Goal: Task Accomplishment & Management: Manage account settings

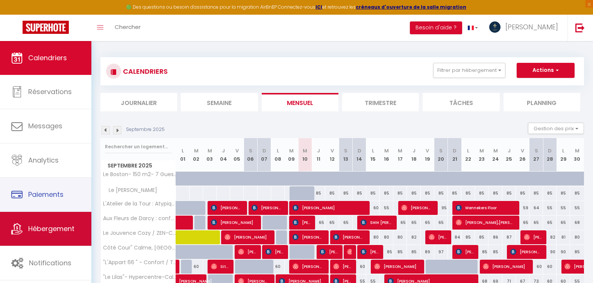
scroll to position [75, 0]
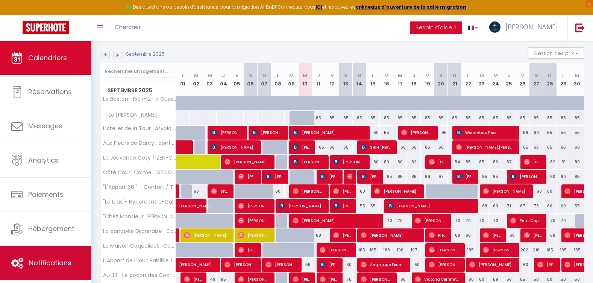
click at [29, 265] on span "Notifications" at bounding box center [50, 262] width 43 height 9
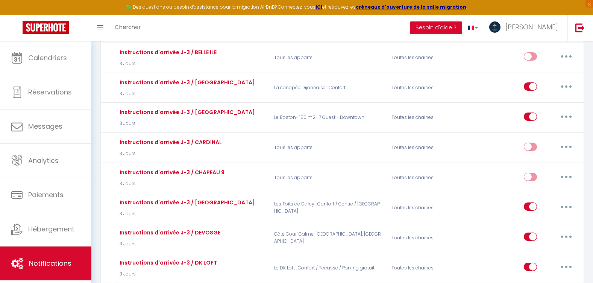
scroll to position [1994, 0]
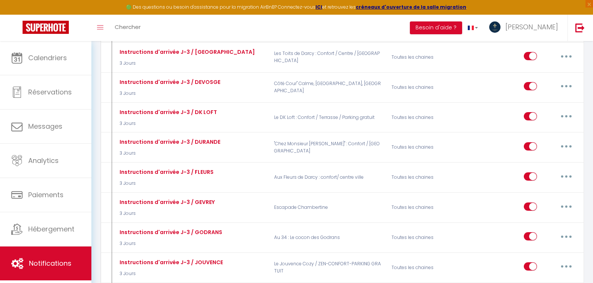
type input "Instructions d'arrivée J-3 / LE [PERSON_NAME]"
select select "3 Jours"
select select
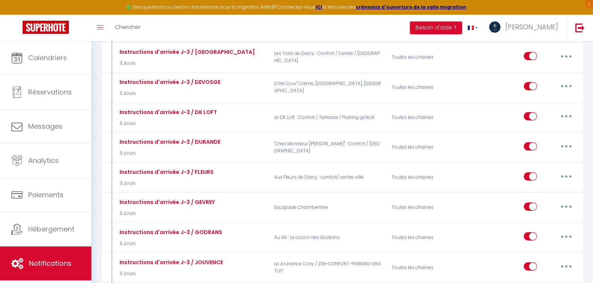
checkbox input "true"
checkbox input "false"
radio input "true"
type input "[RENTAL:NAME] INSTRUCTIONS D'ARRIVEE- Séjour du [BOOKING:CHECKING] au [BOOKING:…"
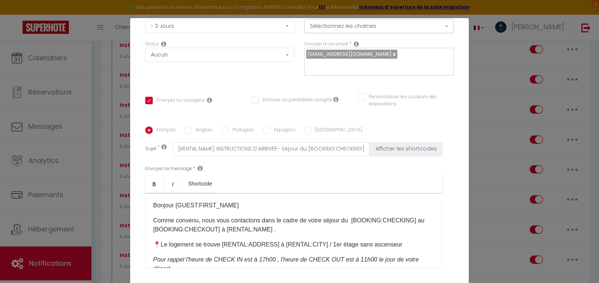
scroll to position [75, 0]
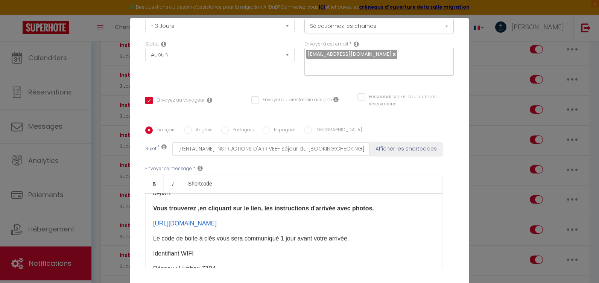
drag, startPoint x: 412, startPoint y: 225, endPoint x: 147, endPoint y: 220, distance: 264.5
click at [147, 220] on div "Bonjour [GUEST:FIRST_NAME]​ Comme convenu, nous vous contactons dans le cadre d…" at bounding box center [293, 230] width 297 height 75
drag, startPoint x: 159, startPoint y: 220, endPoint x: 420, endPoint y: 219, distance: 261.1
click at [421, 220] on div "Bonjour [GUEST:FIRST_NAME]​ Comme convenu, nous vous contactons dans le cadre d…" at bounding box center [293, 230] width 297 height 75
drag, startPoint x: 411, startPoint y: 222, endPoint x: 134, endPoint y: 225, distance: 276.9
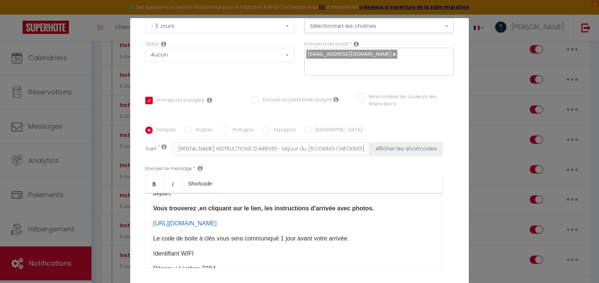
click at [134, 225] on div "Titre * Instructions d'arrivée J-3 / LE [PERSON_NAME] Pour cet hébergement Séle…" at bounding box center [299, 127] width 339 height 360
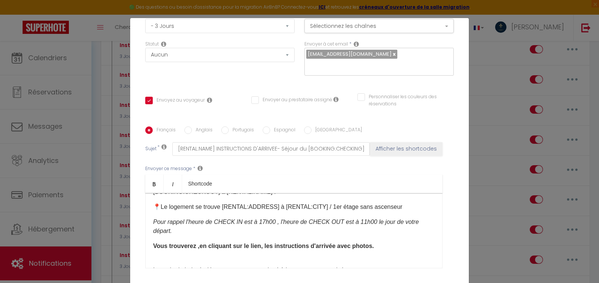
scroll to position [53, 0]
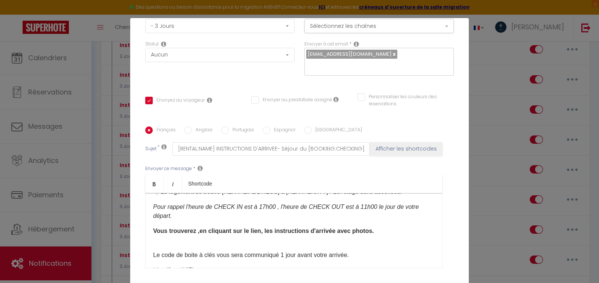
click at [187, 242] on div "Bonjour [GUEST:FIRST_NAME]​ Comme convenu, nous vous contactons dans le cadre d…" at bounding box center [293, 230] width 297 height 75
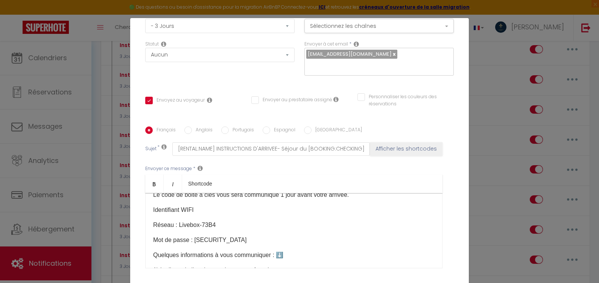
scroll to position [38, 0]
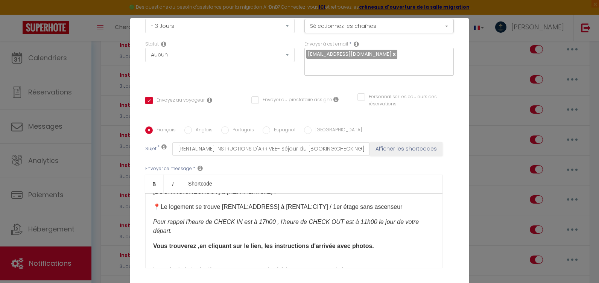
click at [168, 253] on div "Bonjour [GUEST:FIRST_NAME]​ Comme convenu, nous vous contactons dans le cadre d…" at bounding box center [293, 230] width 297 height 75
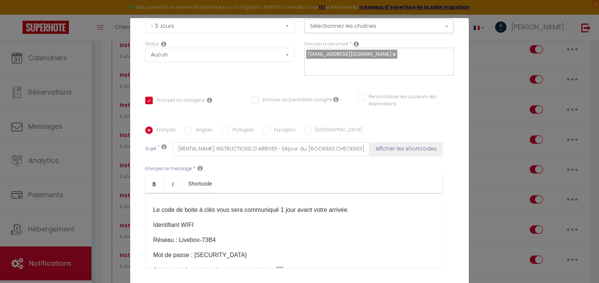
scroll to position [75, 0]
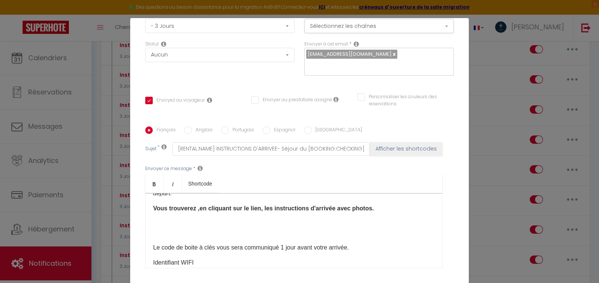
click at [171, 223] on p at bounding box center [293, 223] width 281 height 9
click at [166, 229] on div "Bonjour [GUEST:FIRST_NAME]​ Comme convenu, nous vous contactons dans le cadre d…" at bounding box center [293, 230] width 297 height 75
click at [154, 227] on p at bounding box center [293, 223] width 281 height 9
drag, startPoint x: 292, startPoint y: 223, endPoint x: 286, endPoint y: 222, distance: 6.4
click at [217, 222] on link "[URL][DOMAIN_NAME]" at bounding box center [185, 223] width 64 height 6
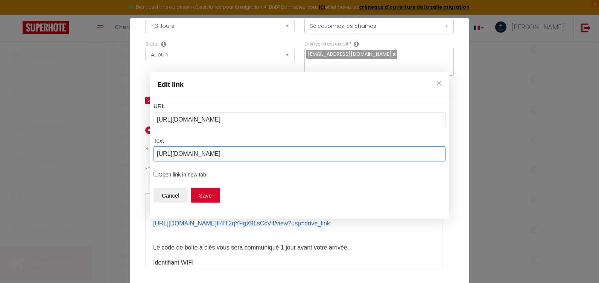
click at [409, 151] on input "[URL][DOMAIN_NAME]" at bounding box center [299, 153] width 292 height 15
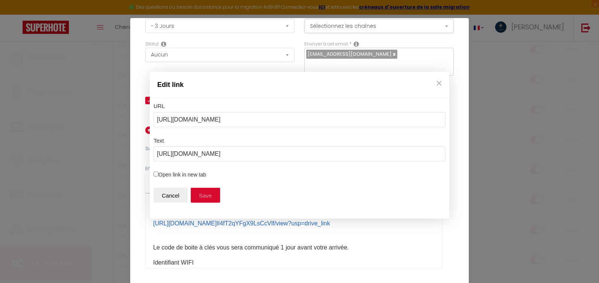
click at [211, 198] on button "Save" at bounding box center [205, 195] width 29 height 15
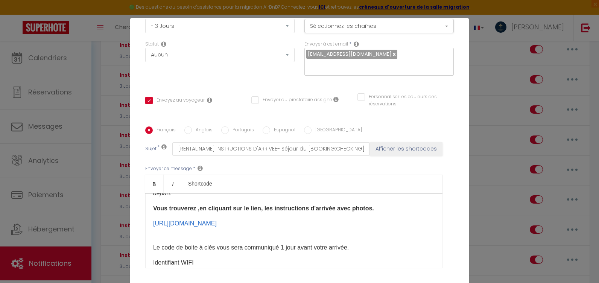
click at [282, 248] on p "Le code de boite à clés vous sera communiqué 1 jour avant votre arrivée.​​​" at bounding box center [293, 247] width 281 height 9
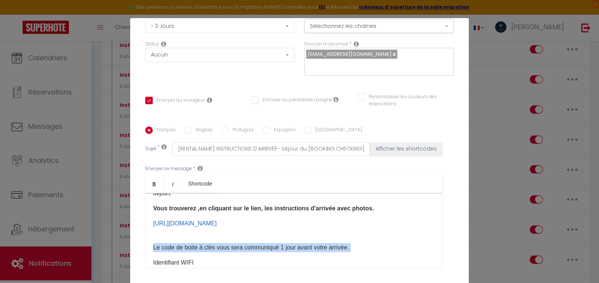
click at [282, 248] on p "Le code de boite à clés vous sera communiqué 1 jour avant votre arrivée.​​​" at bounding box center [293, 247] width 281 height 9
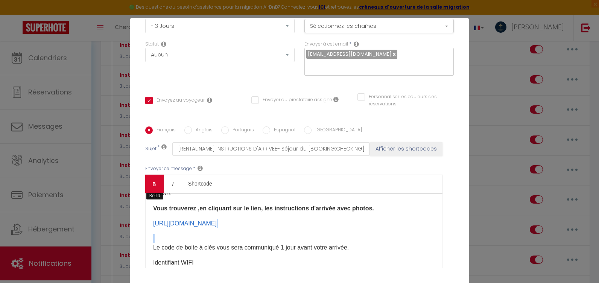
click at [153, 186] on icon "Bold" at bounding box center [154, 184] width 6 height 6
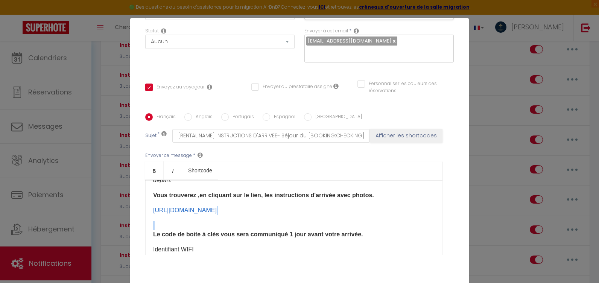
scroll to position [147, 0]
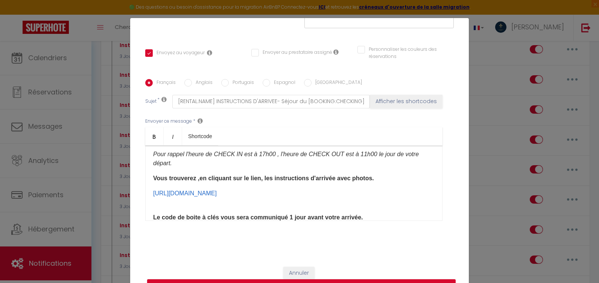
click at [433, 164] on div "Bonjour [GUEST:FIRST_NAME]​ Comme convenu, nous vous contactons dans le cadre d…" at bounding box center [293, 183] width 297 height 75
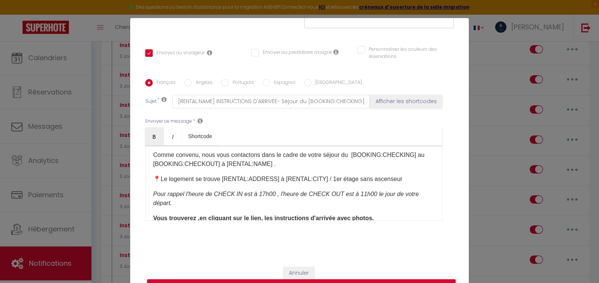
scroll to position [56, 0]
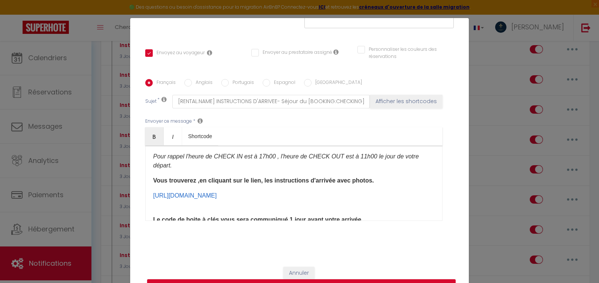
drag, startPoint x: 404, startPoint y: 196, endPoint x: 146, endPoint y: 175, distance: 258.2
click at [146, 175] on div "Bonjour [GUEST:FIRST_NAME]​ Comme convenu, nous vous contactons dans le cadre d…" at bounding box center [293, 183] width 297 height 75
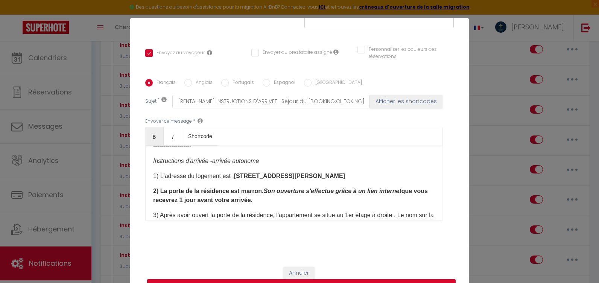
scroll to position [507, 0]
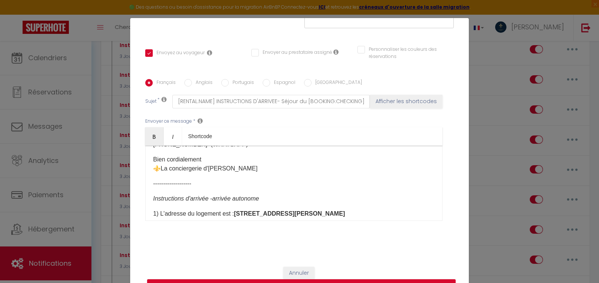
click at [208, 184] on p "-------------------" at bounding box center [293, 183] width 281 height 9
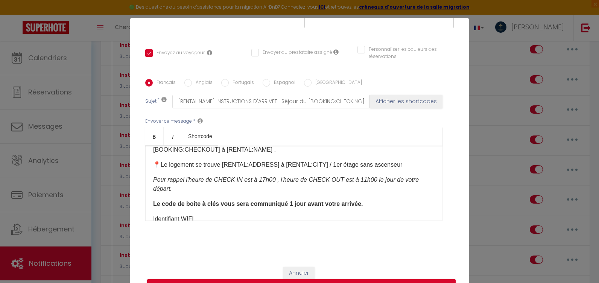
scroll to position [0, 0]
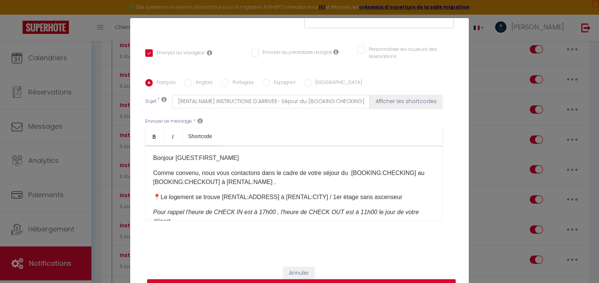
click at [308, 196] on p "📍Le logement se trouve [RENTAL:ADDRESS] à [RENTAL:CITY] / 1er étage sans ascens…" at bounding box center [293, 197] width 281 height 9
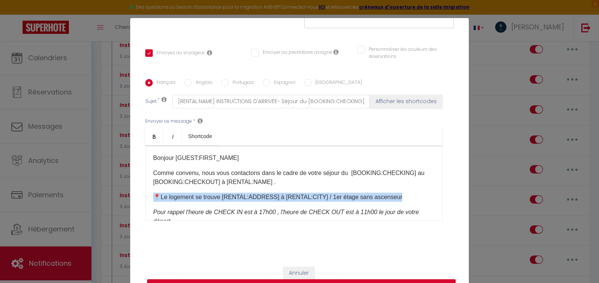
click at [308, 196] on p "📍Le logement se trouve [RENTAL:ADDRESS] à [RENTAL:CITY] / 1er étage sans ascens…" at bounding box center [293, 197] width 281 height 9
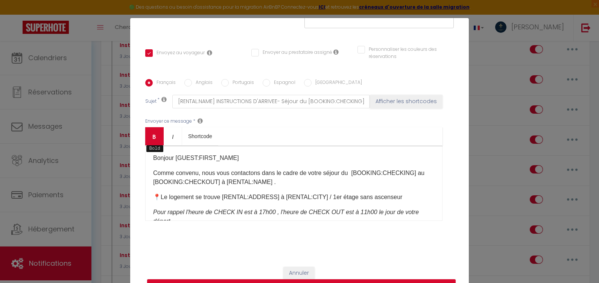
click at [153, 137] on icon "Bold" at bounding box center [154, 137] width 6 height 6
click at [202, 159] on p "Bonjour [GUEST:FIRST_NAME]​" at bounding box center [293, 157] width 281 height 9
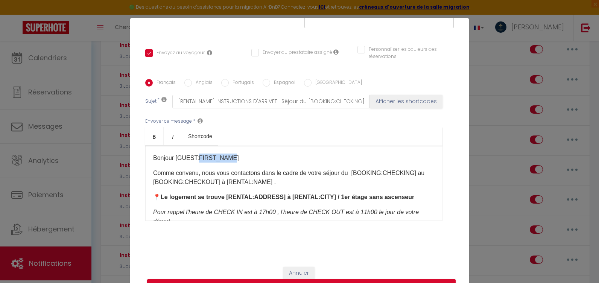
click at [202, 159] on p "Bonjour [GUEST:FIRST_NAME]​" at bounding box center [293, 157] width 281 height 9
click at [153, 139] on icon "Bold" at bounding box center [154, 137] width 6 height 6
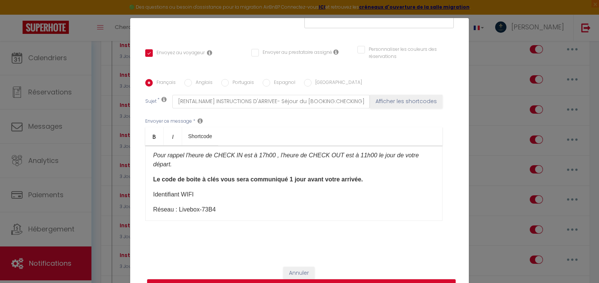
scroll to position [72, 0]
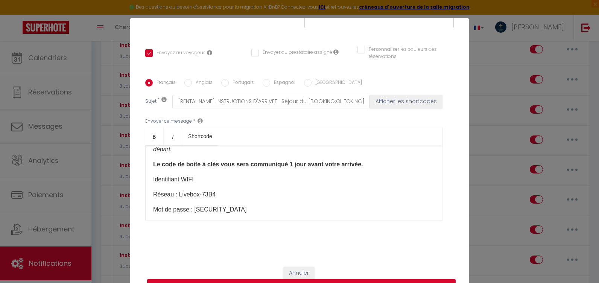
click at [184, 176] on p "​Identifiant WIFI" at bounding box center [293, 179] width 281 height 9
click at [172, 177] on p "​Identifiant WIFI" at bounding box center [293, 179] width 281 height 9
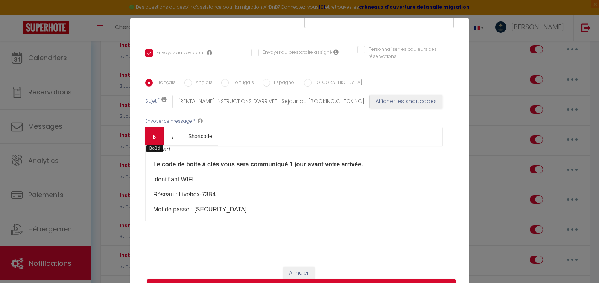
click at [153, 137] on icon "Bold" at bounding box center [154, 137] width 6 height 6
click at [295, 194] on p "Réseau : Livebox-73B4" at bounding box center [293, 194] width 281 height 9
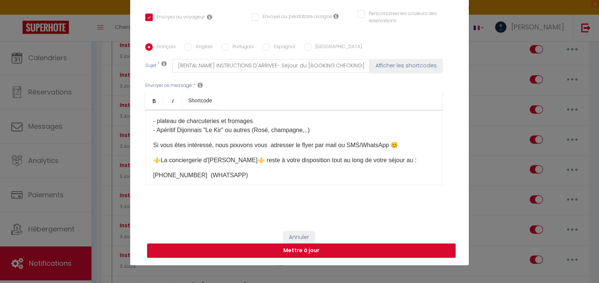
scroll to position [553, 0]
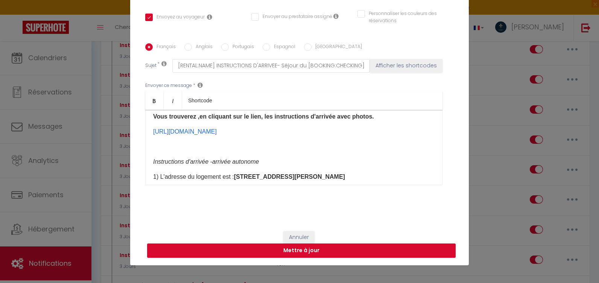
click at [223, 153] on div "Bonjour [GUEST:FIRST_NAME]​ Comme convenu, nous vous contactons dans le cadre d…" at bounding box center [293, 147] width 297 height 75
click at [187, 150] on p at bounding box center [293, 146] width 281 height 9
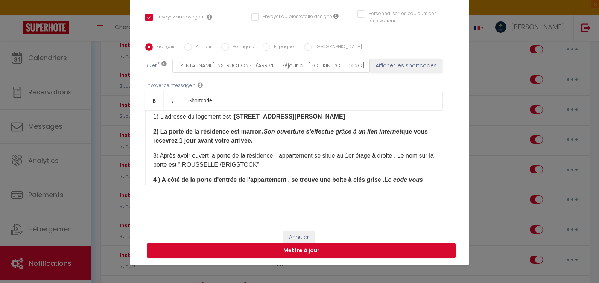
scroll to position [614, 0]
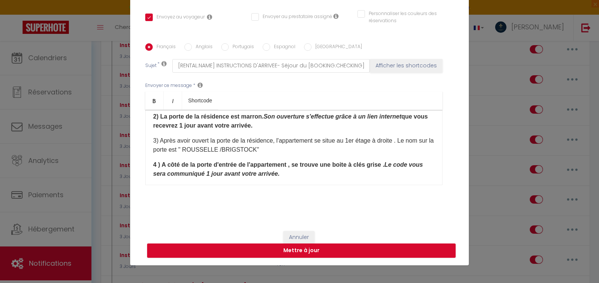
click at [194, 47] on label "Anglais" at bounding box center [202, 47] width 21 height 8
click at [192, 47] on input "Anglais" at bounding box center [188, 47] width 8 height 8
radio input "true"
checkbox input "true"
checkbox input "false"
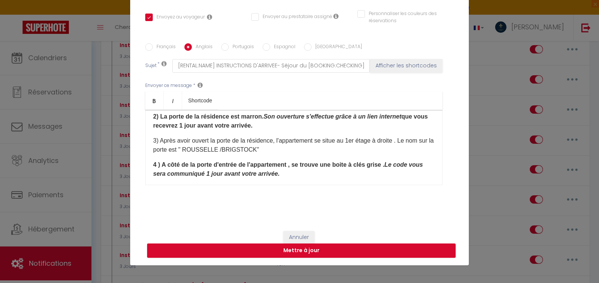
checkbox input "false"
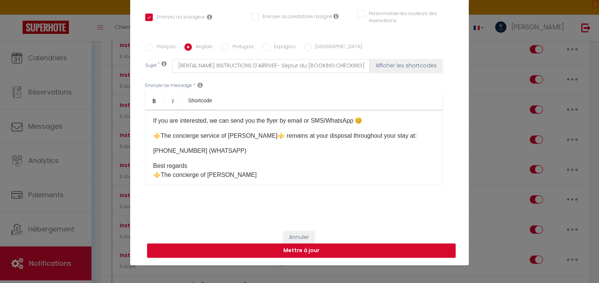
scroll to position [489, 0]
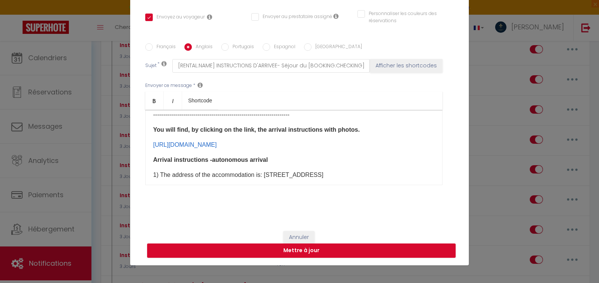
drag, startPoint x: 413, startPoint y: 154, endPoint x: 144, endPoint y: 150, distance: 268.6
click at [145, 150] on div "Hello [GUEST:FIRST_NAME] As agreed, we are contacting you as part of your stay …" at bounding box center [293, 147] width 297 height 75
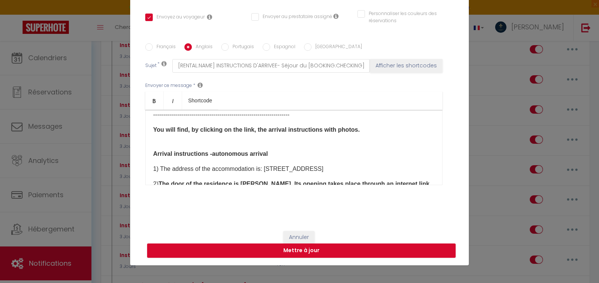
click at [175, 149] on div "Hello [GUEST:FIRST_NAME] As agreed, we are contacting you as part of your stay …" at bounding box center [293, 147] width 297 height 75
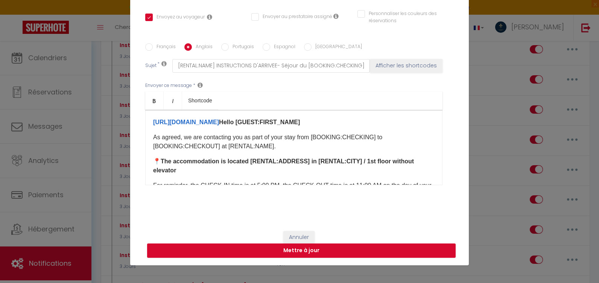
click at [420, 124] on div "[URL][DOMAIN_NAME] ​ Hello [GUEST:FIRST_NAME] As agreed, we are contacting you …" at bounding box center [293, 147] width 297 height 75
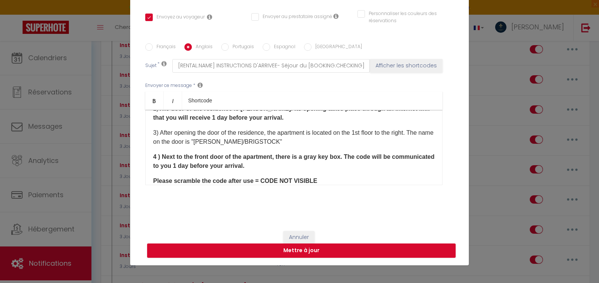
scroll to position [489, 0]
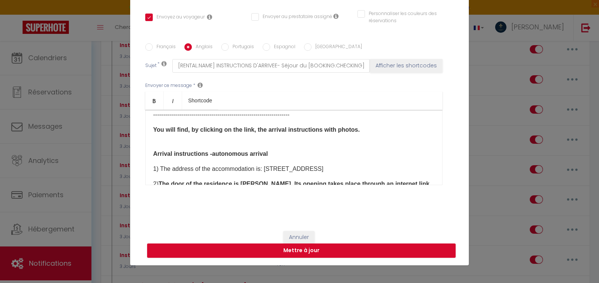
click at [161, 143] on div "Hello [GUEST:FIRST_NAME] As agreed, we are contacting you as part of your stay …" at bounding box center [293, 147] width 297 height 75
click at [170, 147] on div "Hello [GUEST:FIRST_NAME] As agreed, we are contacting you as part of your stay …" at bounding box center [293, 147] width 297 height 75
click at [197, 151] on div "Hello [GUEST:FIRST_NAME] As agreed, we are contacting you as part of your stay …" at bounding box center [293, 147] width 297 height 75
click at [196, 149] on div "Hello [GUEST:FIRST_NAME] As agreed, we are contacting you as part of your stay …" at bounding box center [293, 147] width 297 height 75
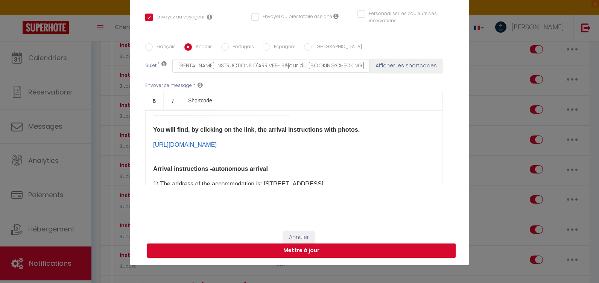
click at [176, 199] on button "Cancel" at bounding box center [170, 195] width 34 height 15
click at [200, 148] on link "[URL][DOMAIN_NAME]" at bounding box center [185, 144] width 64 height 6
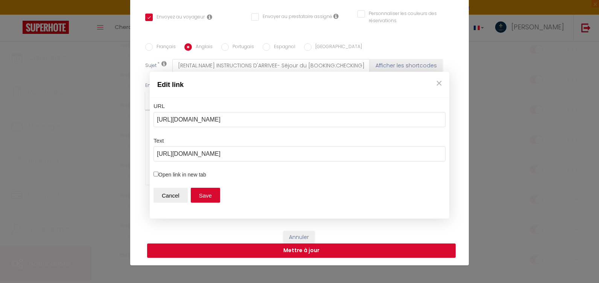
click at [419, 118] on input "[URL][DOMAIN_NAME]" at bounding box center [299, 119] width 292 height 15
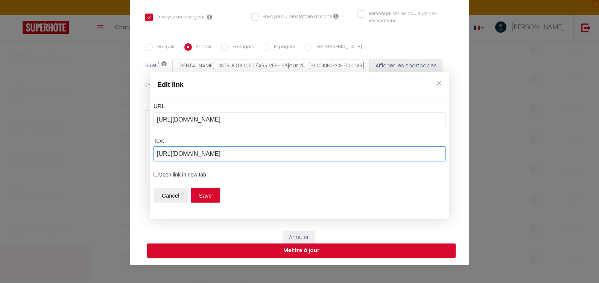
click at [195, 153] on input "[URL][DOMAIN_NAME]" at bounding box center [299, 153] width 292 height 15
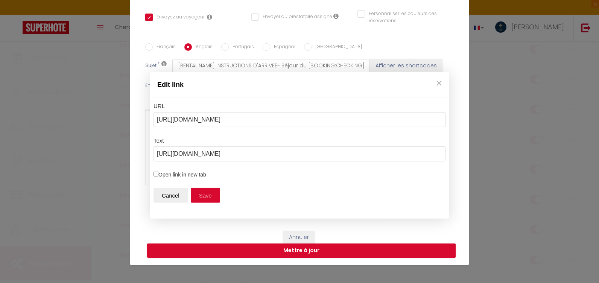
click at [202, 195] on button "Save" at bounding box center [205, 195] width 29 height 15
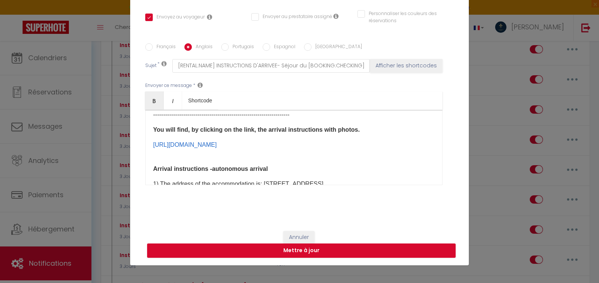
click at [182, 169] on div "Hello [GUEST:FIRST_NAME] As agreed, we are contacting you as part of your stay …" at bounding box center [293, 147] width 297 height 75
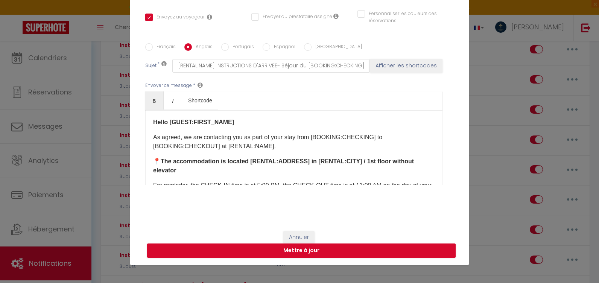
scroll to position [38, 0]
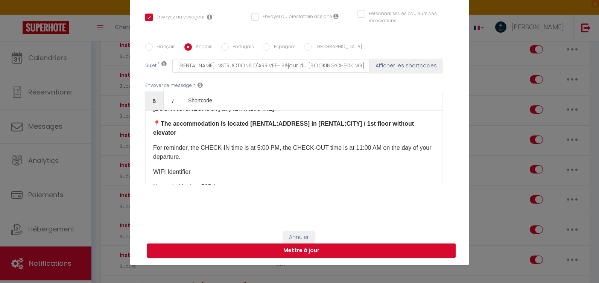
drag, startPoint x: 207, startPoint y: 162, endPoint x: 205, endPoint y: 159, distance: 4.3
click at [207, 161] on div "Hello [GUEST:FIRST_NAME] As agreed, we are contacting you as part of your stay …" at bounding box center [293, 147] width 297 height 75
click at [202, 157] on p "For reminder, the CHECK-IN time is at 5:00 PM, the CHECK-OUT time is at 11:00 A…" at bounding box center [293, 152] width 281 height 18
click at [193, 174] on p "The key box code will be sent to you 1 day before your arrival ​" at bounding box center [293, 171] width 281 height 9
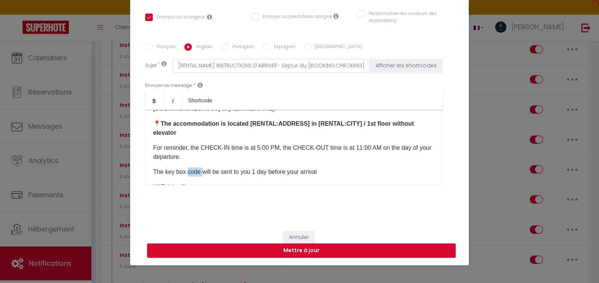
click at [193, 174] on p "The key box code will be sent to you 1 day before your arrival ​" at bounding box center [293, 171] width 281 height 9
click at [267, 173] on p "The key box code will be sent to you 1 day before your arrival ​" at bounding box center [293, 171] width 281 height 9
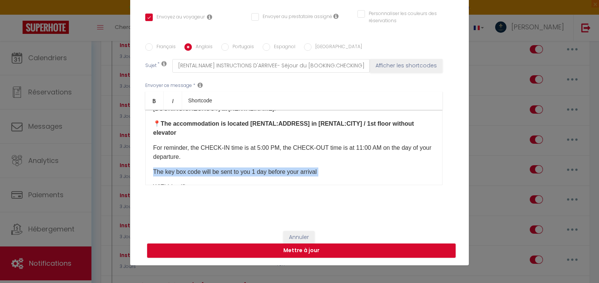
click at [267, 173] on p "The key box code will be sent to you 1 day before your arrival ​" at bounding box center [293, 171] width 281 height 9
click at [152, 100] on icon "Bold" at bounding box center [154, 101] width 6 height 6
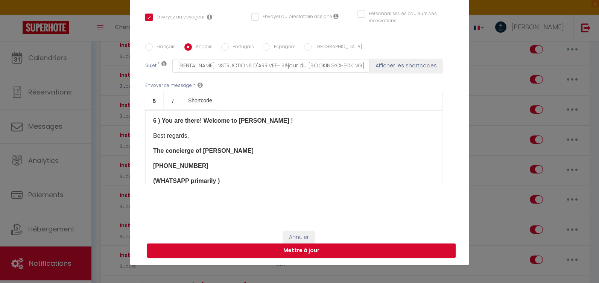
scroll to position [755, 0]
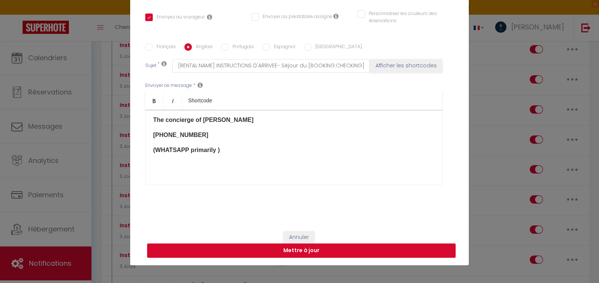
click at [311, 245] on button "Mettre à jour" at bounding box center [301, 250] width 308 height 14
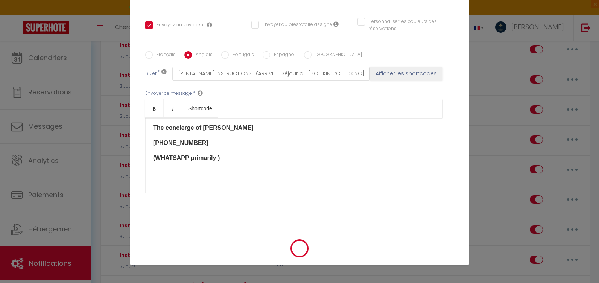
checkbox input "true"
checkbox input "false"
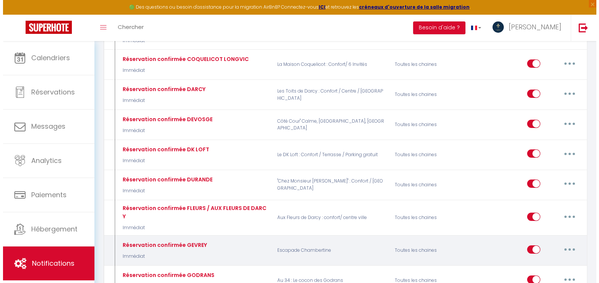
scroll to position [828, 0]
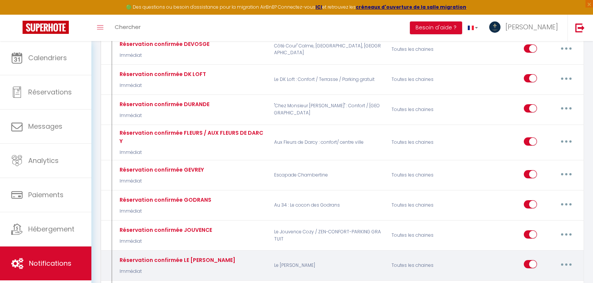
click at [567, 263] on icon "button" at bounding box center [566, 264] width 2 height 2
click at [539, 275] on link "Editer" at bounding box center [547, 281] width 56 height 13
type input "Réservation confirmée LE [PERSON_NAME]"
select select "Immédiat"
select select
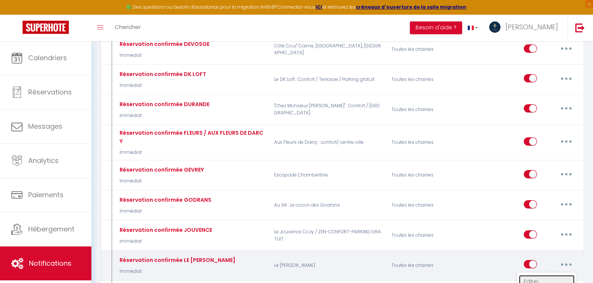
checkbox input "true"
checkbox input "false"
radio input "true"
type input "Réservation confirmée [RENTAL:NAME] [CHECKING:DD-MM-YYYY] au [CHECKOUT:DD-MM-YY…"
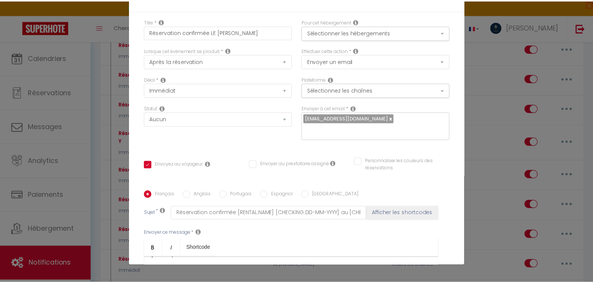
scroll to position [267, 0]
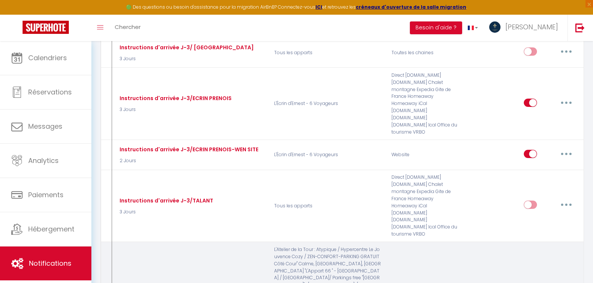
scroll to position [2709, 0]
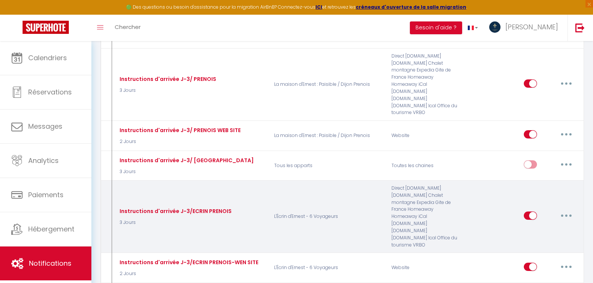
click at [564, 210] on button "button" at bounding box center [566, 216] width 21 height 12
click at [543, 240] on link "Dupliquer" at bounding box center [547, 246] width 56 height 13
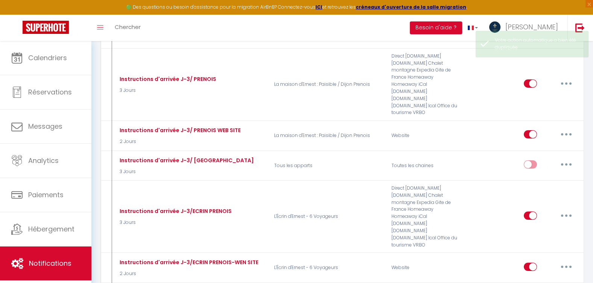
checkbox input "false"
checkbox input "true"
checkbox input "false"
checkbox input "true"
checkbox input "false"
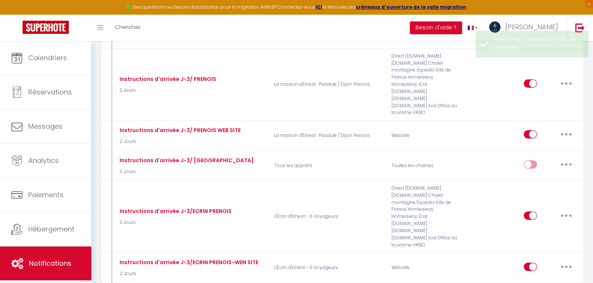
checkbox input "true"
checkbox input "false"
checkbox input "true"
select select
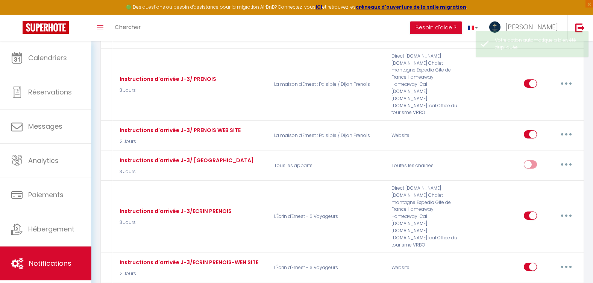
checkbox input "false"
radio input "false"
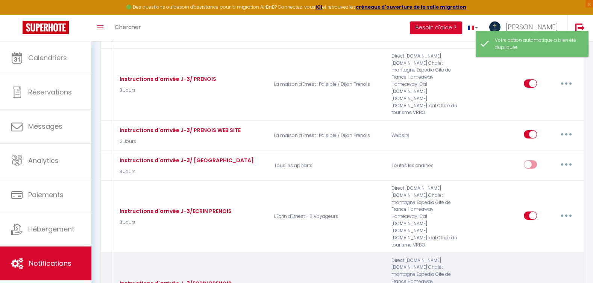
click at [560, 281] on button "button" at bounding box center [566, 287] width 21 height 12
type input "Instructions d'arrivée J-3/ECRIN PRENOIS"
select select "3 Jours"
select select
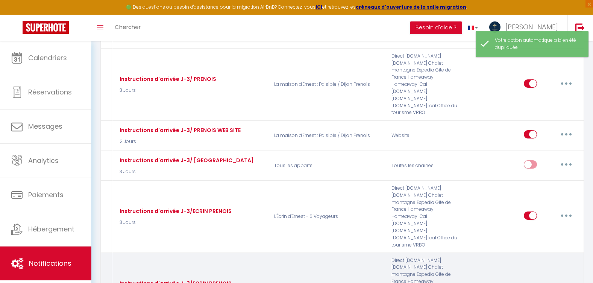
checkbox input "true"
checkbox input "false"
radio input "true"
type input "Instructions d'Arrivée- [RENTAL:NAME] [CHECKING:DD-MM-YYYY] au [CHECKOUT:DD-MM-…"
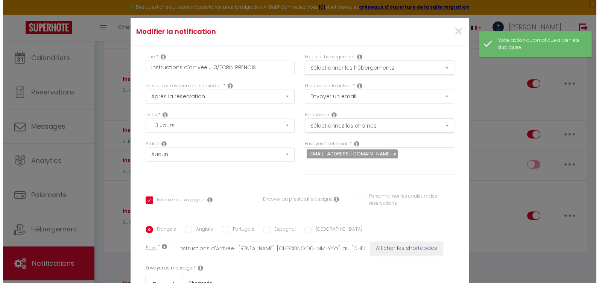
scroll to position [2684, 0]
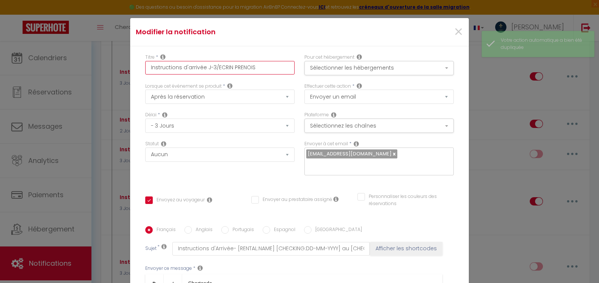
drag, startPoint x: 262, startPoint y: 69, endPoint x: 215, endPoint y: 68, distance: 47.0
click at [215, 68] on input "Instructions d'arrivée J-3/ECRIN PRENOIS" at bounding box center [219, 68] width 149 height 14
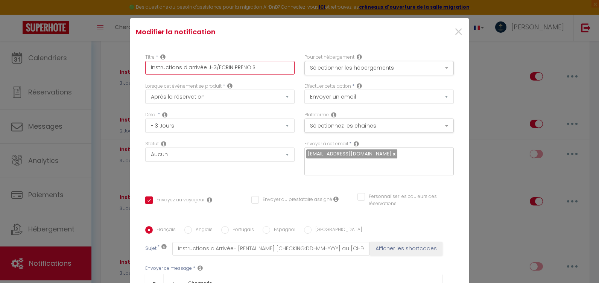
type input "Instructions d'arrivée J-3/"
checkbox input "true"
checkbox input "false"
type input "Instructions d'arrivée J-3/L"
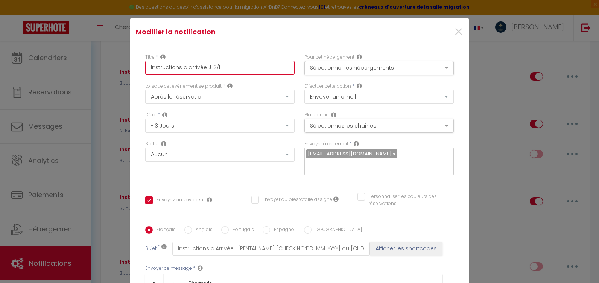
checkbox input "true"
checkbox input "false"
type input "Instructions d'arrivée J-3/LE"
checkbox input "true"
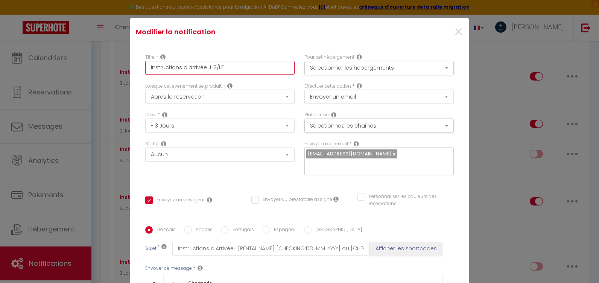
checkbox input "false"
checkbox input "true"
checkbox input "false"
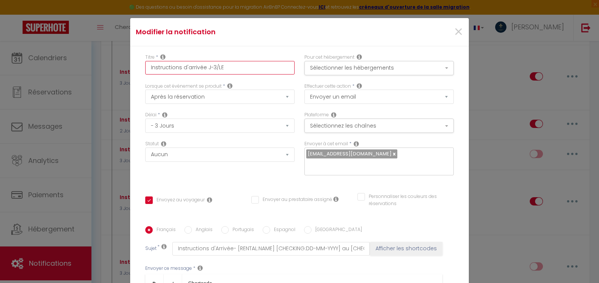
type input "Instructions d'arrivée J-3/LE D"
checkbox input "true"
checkbox input "false"
type input "Instructions d'arrivée J-3/LE DA"
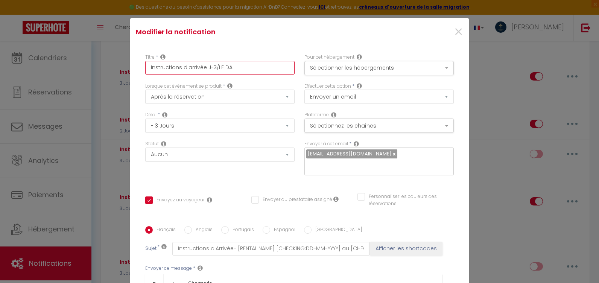
checkbox input "true"
checkbox input "false"
type input "Instructions d'arrivée J-3/LE DAR"
checkbox input "true"
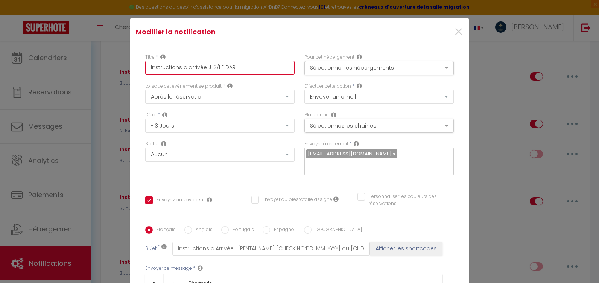
checkbox input "false"
type input "Instructions d'arrivée J-3/LE DARC"
checkbox input "true"
checkbox input "false"
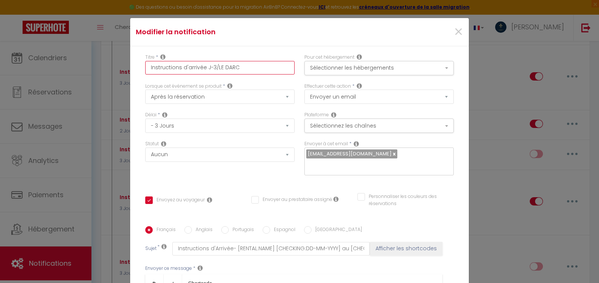
checkbox input "false"
type input "Instructions d'arrivée J-3/LE DARCY"
checkbox input "true"
checkbox input "false"
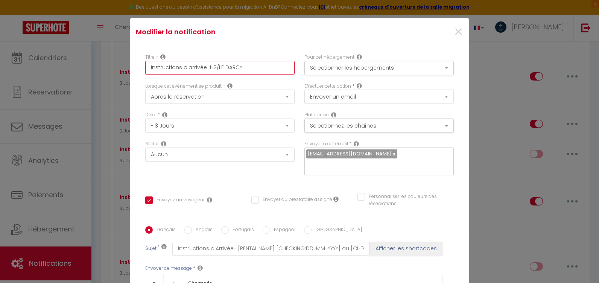
type input "Instructions d'arrivée J-3/LE DARCY"
checkbox input "true"
checkbox input "false"
type input "Instructions d'arrivée J-3/LE DARCY H"
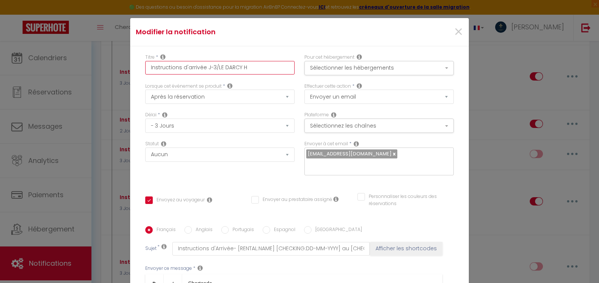
checkbox input "true"
checkbox input "false"
type input "Instructions d'arrivée J-3/LE [PERSON_NAME]"
checkbox input "true"
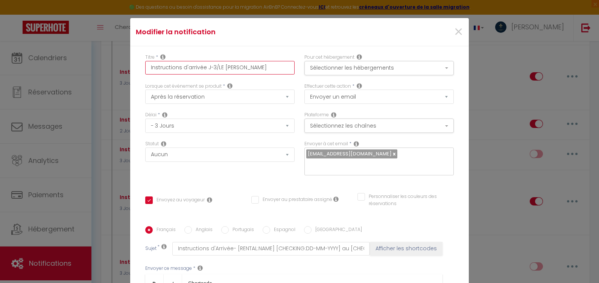
checkbox input "false"
type input "Instructions d'arrivée J-3/LE [PERSON_NAME]"
checkbox input "true"
checkbox input "false"
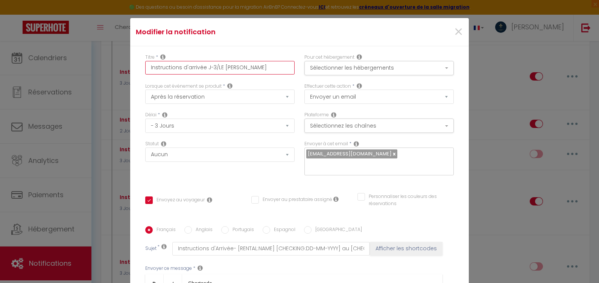
checkbox input "false"
type input "Instructions d'arrivée J-3/LE [PERSON_NAME]"
checkbox input "false"
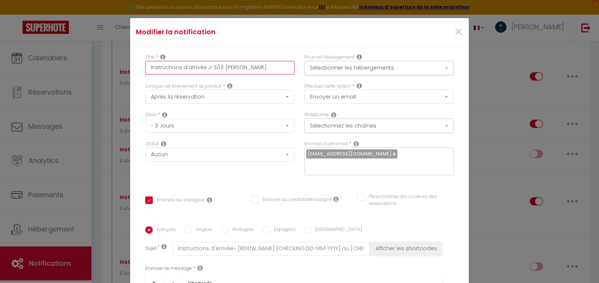
checkbox input "false"
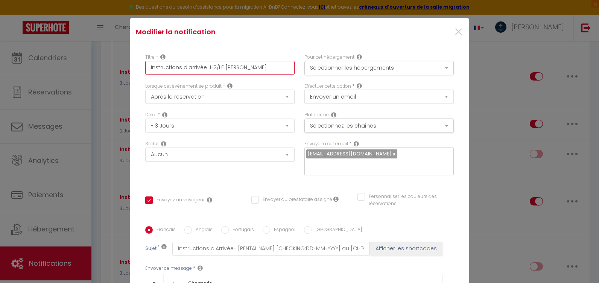
checkbox input "false"
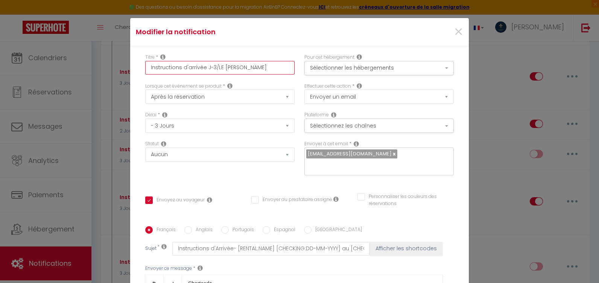
checkbox input "false"
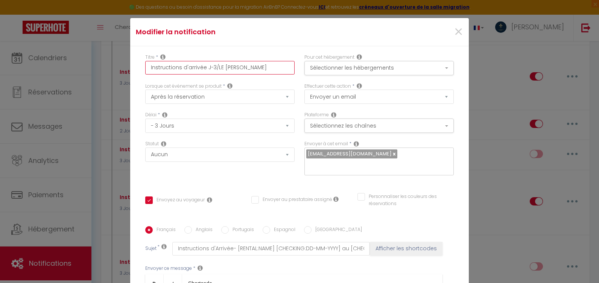
checkbox input "true"
checkbox input "false"
type input "Instructions d'arrivée J-3/LE [PERSON_NAME]"
click at [366, 69] on button "Sélectionner les hébergements" at bounding box center [378, 68] width 149 height 14
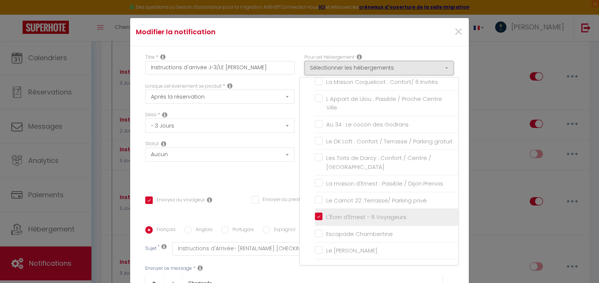
scroll to position [38, 0]
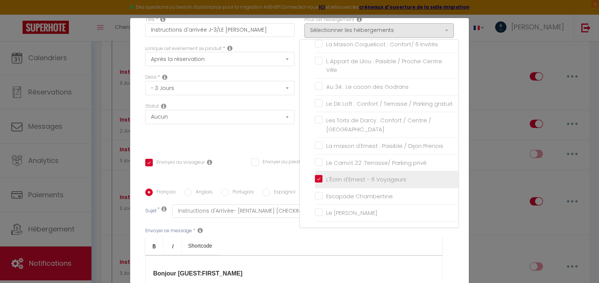
click at [315, 179] on input "L'Écrin d'Ernest - 6 Voyageurs" at bounding box center [386, 180] width 143 height 8
checkbox input "false"
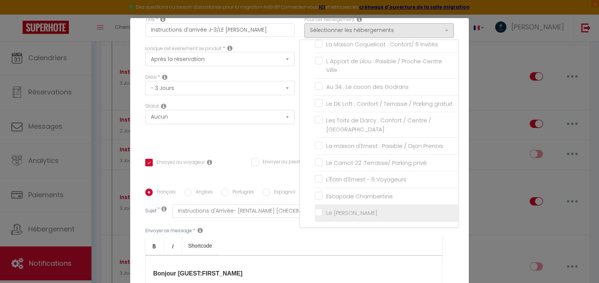
click at [315, 214] on input "Le [PERSON_NAME]" at bounding box center [386, 213] width 143 height 8
checkbox input "true"
checkbox input "false"
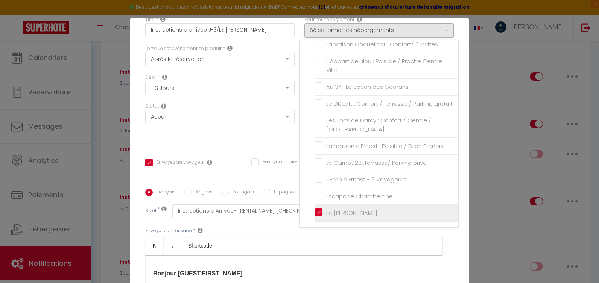
checkbox input "false"
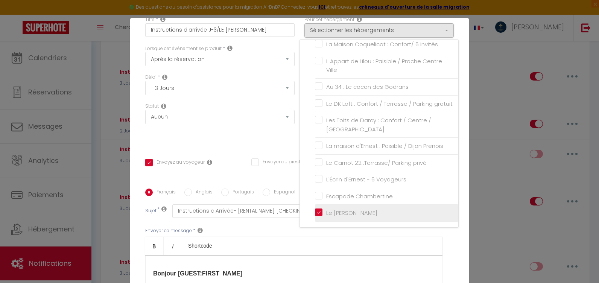
checkbox input "false"
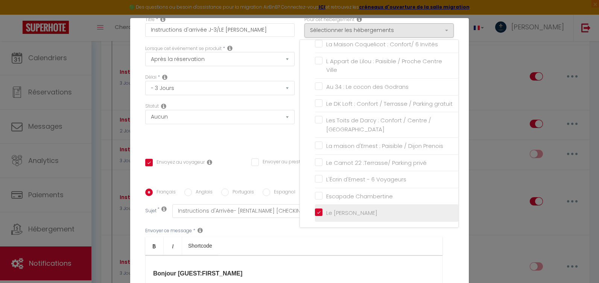
checkbox input "false"
checkbox input "true"
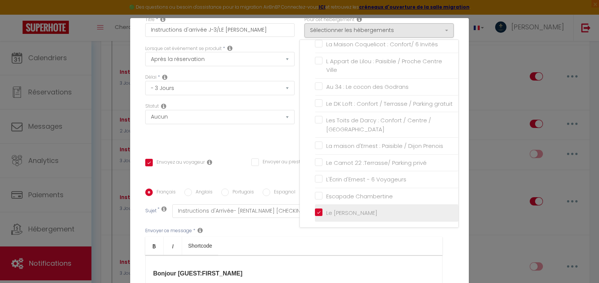
checkbox input "false"
click at [230, 145] on div "Titre * Instructions d'arrivée J-3/LE [PERSON_NAME] Pour cet hébergement Sélect…" at bounding box center [299, 189] width 339 height 360
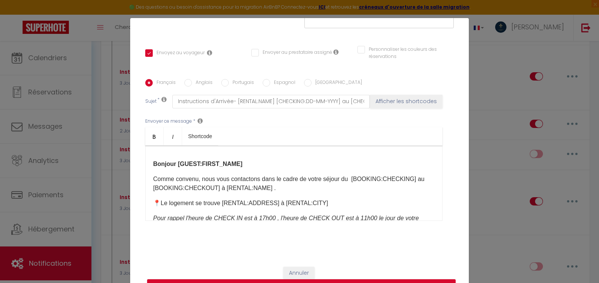
scroll to position [36, 0]
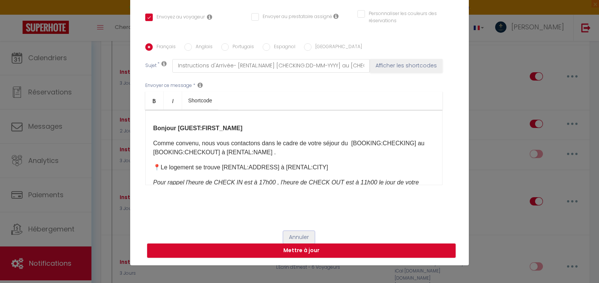
click at [295, 231] on button "Annuler" at bounding box center [298, 237] width 31 height 13
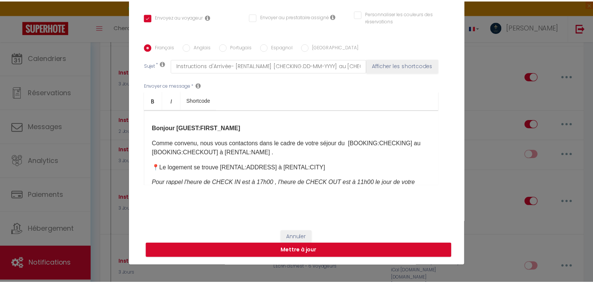
scroll to position [2709, 0]
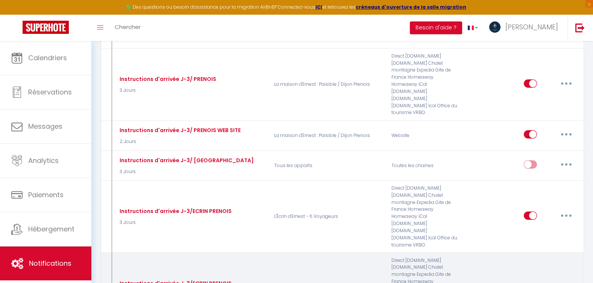
click at [569, 281] on button "button" at bounding box center [566, 287] width 21 height 12
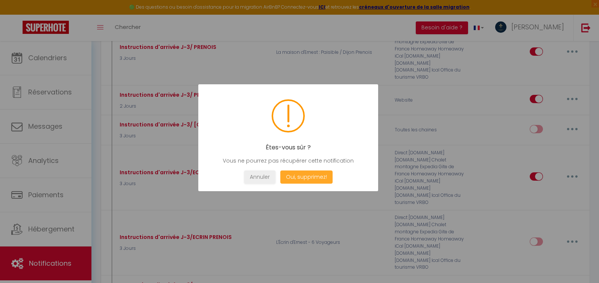
click at [322, 178] on button "Oui, supprimez!" at bounding box center [306, 176] width 52 height 13
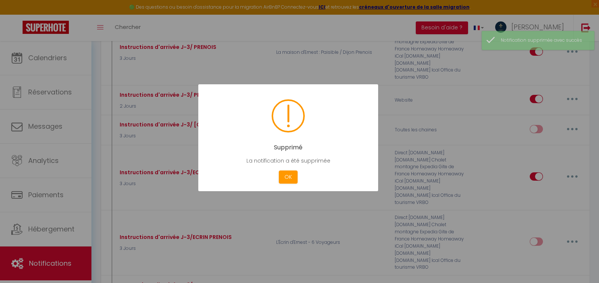
checkbox input "true"
checkbox input "false"
checkbox input "true"
checkbox input "false"
checkbox input "true"
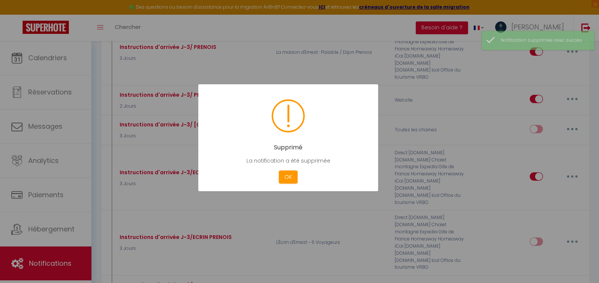
checkbox input "false"
checkbox input "true"
checkbox input "false"
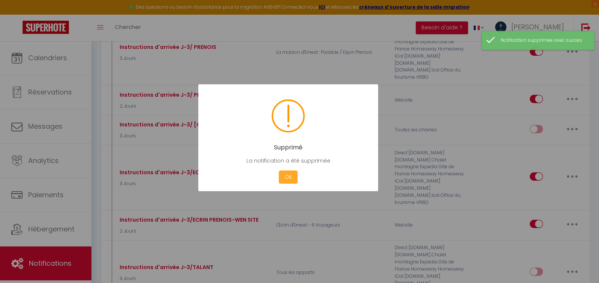
click at [288, 181] on button "OK" at bounding box center [288, 176] width 19 height 13
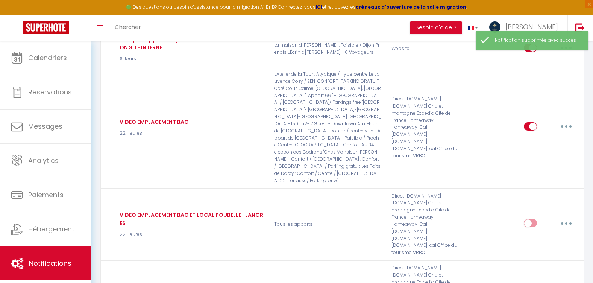
scroll to position [3424, 0]
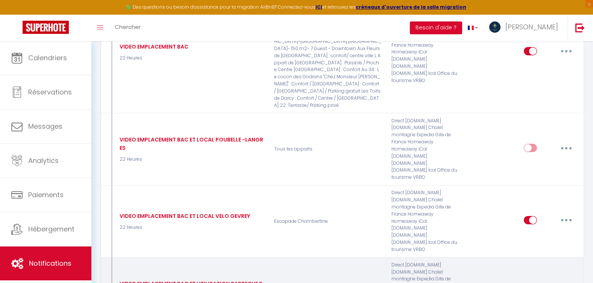
select select
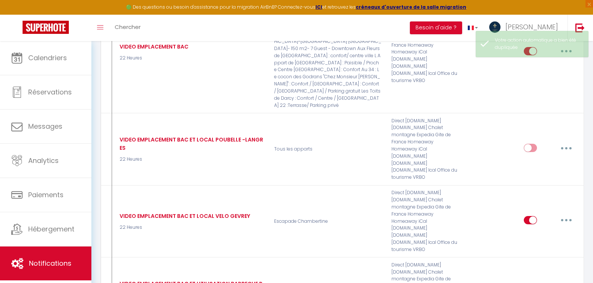
checkbox input "false"
checkbox input "true"
checkbox input "false"
checkbox input "true"
select select
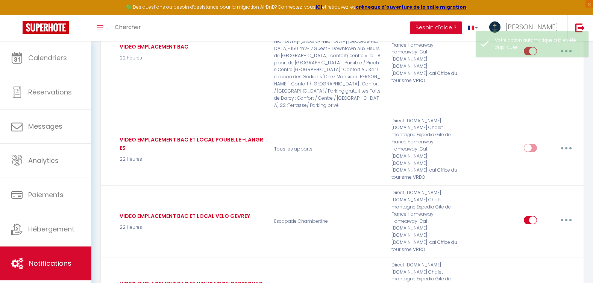
select select
checkbox input "false"
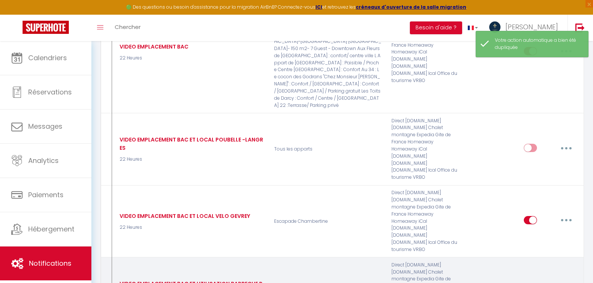
type input "VIDEO EMPLACEMENT BAC ET UTILISATION BARBECUE PRENOIS"
select select "22 Heures"
select select
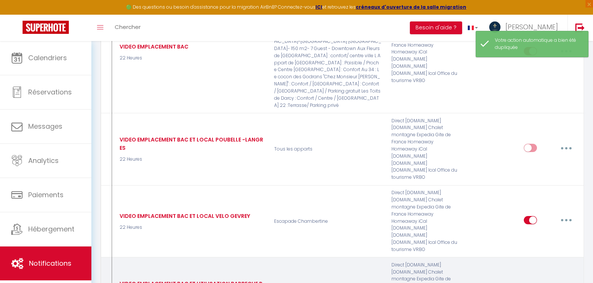
checkbox input "true"
checkbox input "false"
radio input "true"
type input "[RENTAL:NAME] Localisation Boite à Clés- Séjour du [CHECKING:DD-MM-YYYY] au [CH…"
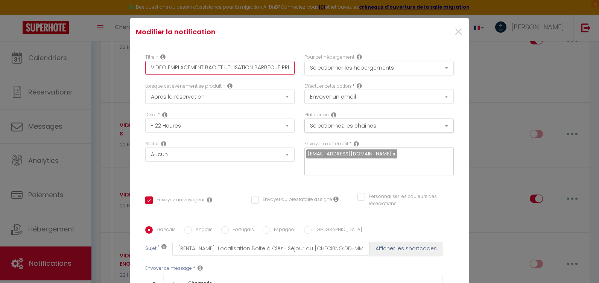
scroll to position [0, 16]
drag, startPoint x: 225, startPoint y: 65, endPoint x: 400, endPoint y: 59, distance: 174.3
click at [400, 59] on div "Titre * VIDEO EMPLACEMENT BAC ET UTILISATION BARBECUE PRENOIS Pour cet hébergem…" at bounding box center [299, 68] width 318 height 29
type input "VIDEO EMPLACEMENT BAC ET U"
checkbox input "true"
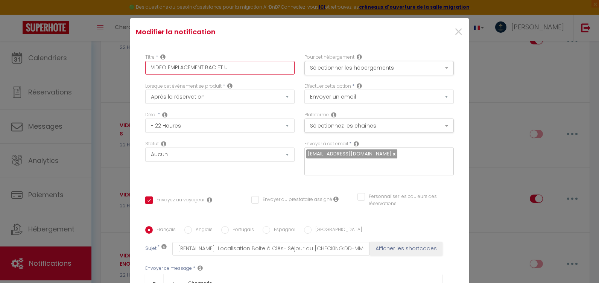
checkbox input "false"
type input "VIDEO EMPLACEMENT BAC ET"
checkbox input "true"
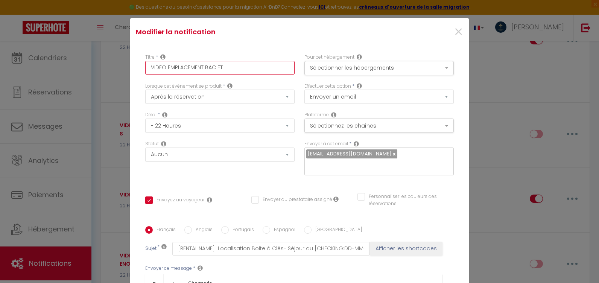
checkbox input "false"
type input "VIDEO EMPLACEMENT BAC ET O"
checkbox input "true"
checkbox input "false"
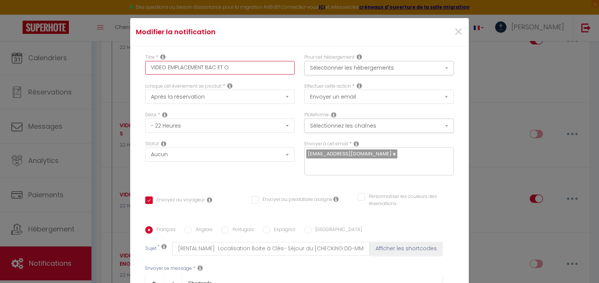
checkbox input "false"
type input "VIDEO EMPLACEMENT BAC ET OU"
checkbox input "true"
checkbox input "false"
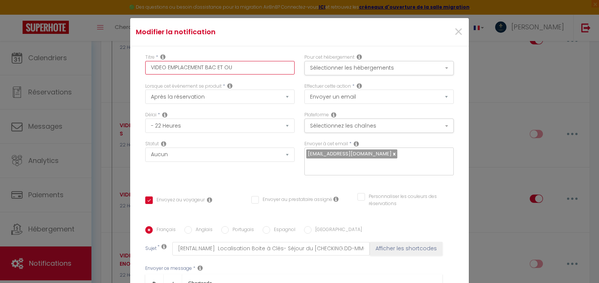
type input "VIDEO EMPLACEMENT BAC ET OUV"
checkbox input "true"
checkbox input "false"
type input "VIDEO EMPLACEMENT BAC ET OUVE"
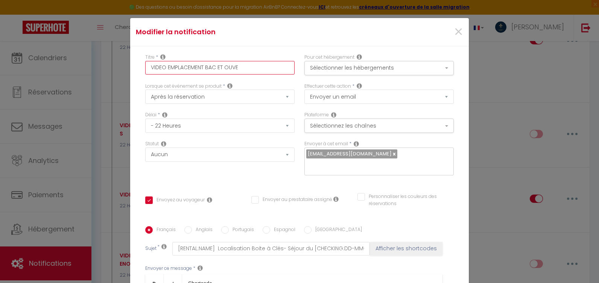
checkbox input "true"
checkbox input "false"
type input "VIDEO EMPLACEMENT BAC ET OUVER"
checkbox input "true"
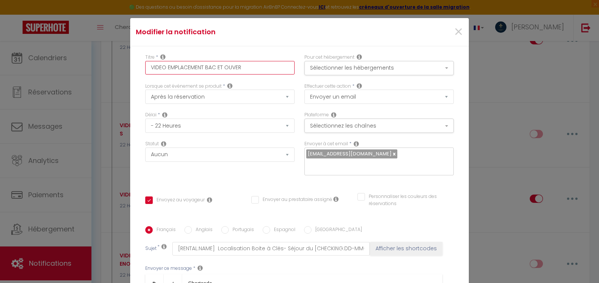
checkbox input "false"
type input "VIDEO EMPLACEMENT BAC ET OUVERT"
checkbox input "true"
checkbox input "false"
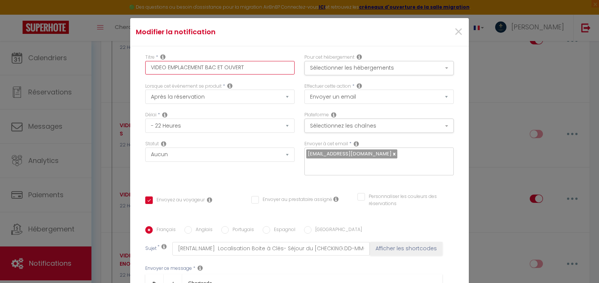
checkbox input "false"
type input "VIDEO EMPLACEMENT BAC ET OUVERTU"
click at [378, 67] on button "Sélectionner les hébergements" at bounding box center [378, 68] width 149 height 14
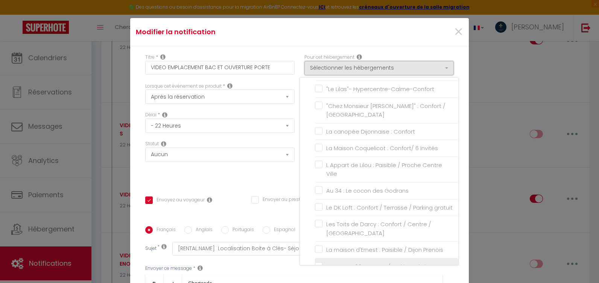
scroll to position [217, 0]
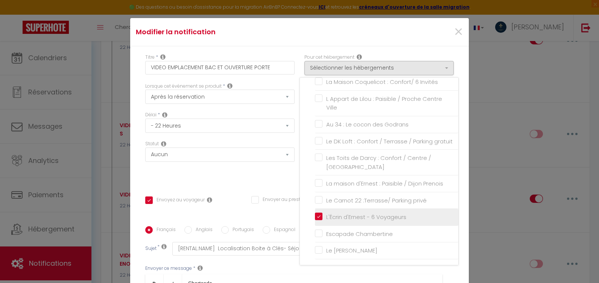
click at [315, 217] on input "L'Écrin d'Ernest - 6 Voyageurs" at bounding box center [386, 217] width 143 height 8
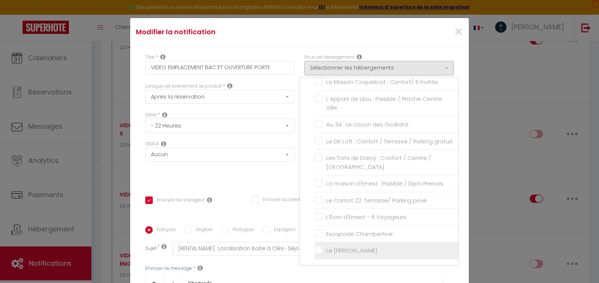
click at [315, 252] on input "Le [PERSON_NAME]" at bounding box center [386, 251] width 143 height 8
click at [238, 174] on div "Statut Aucun Si la réservation est payée Si réservation non payée Si la caution…" at bounding box center [219, 161] width 159 height 43
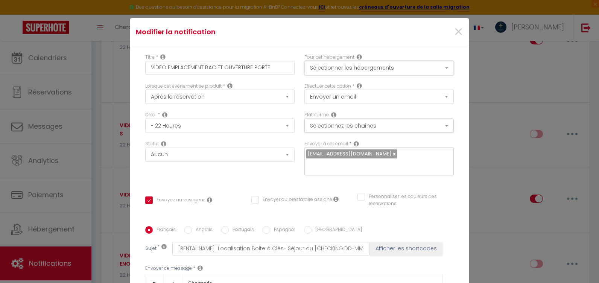
click at [353, 67] on button "Sélectionner les hébergements" at bounding box center [378, 68] width 149 height 14
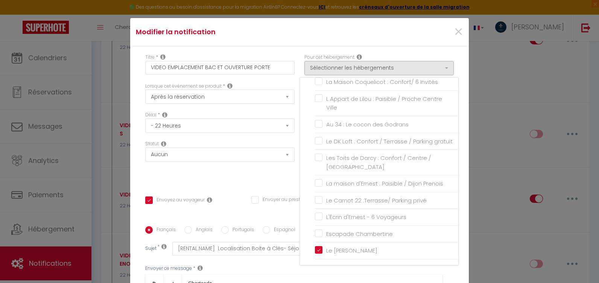
click at [196, 173] on div "Statut Aucun Si la réservation est payée Si réservation non payée Si la caution…" at bounding box center [219, 161] width 159 height 43
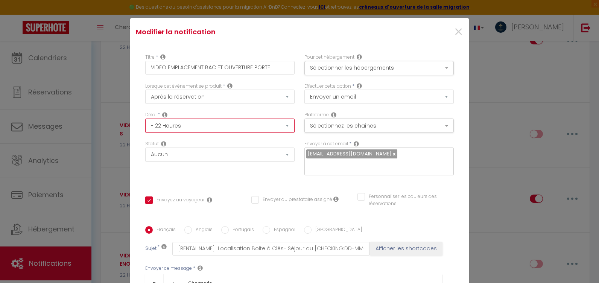
click at [181, 126] on select "Immédiat - 10 Minutes - 1 Heure - 2 Heures - 3 Heures - 4 Heures - 5 Heures - 6…" at bounding box center [219, 126] width 149 height 14
click at [145, 119] on select "Immédiat - 10 Minutes - 1 Heure - 2 Heures - 3 Heures - 4 Heures - 5 Heures - 6…" at bounding box center [219, 126] width 149 height 14
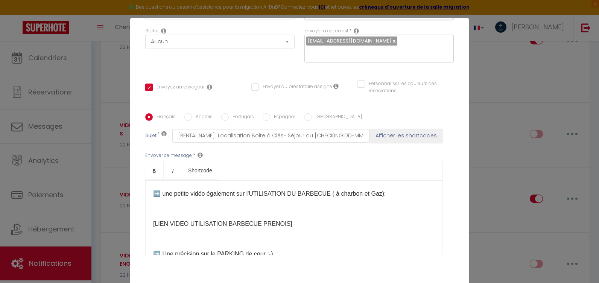
scroll to position [120, 0]
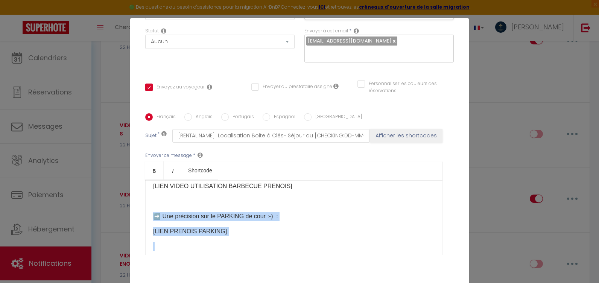
drag, startPoint x: 267, startPoint y: 236, endPoint x: 149, endPoint y: 212, distance: 120.2
click at [149, 212] on div "[GUEST:FIRST_NAME] :-) ➡️ ​Juste ce petit message pour vous envoyer l'emplaceme…" at bounding box center [293, 217] width 297 height 75
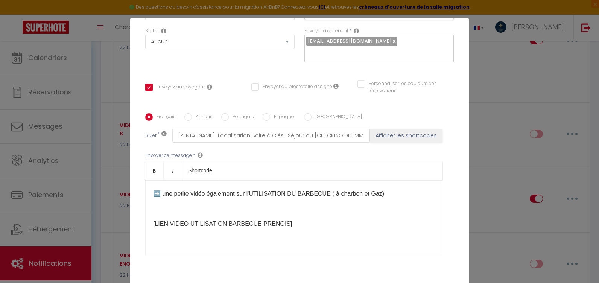
scroll to position [45, 0]
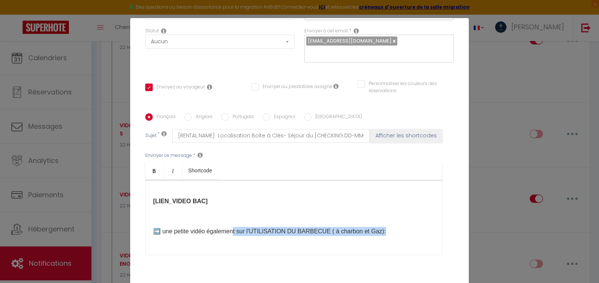
drag, startPoint x: 384, startPoint y: 231, endPoint x: 237, endPoint y: 222, distance: 147.0
click at [234, 225] on div "[GUEST:FIRST_NAME] :-) ➡️ ​Juste ce petit message pour vous envoyer l'emplaceme…" at bounding box center [293, 217] width 297 height 75
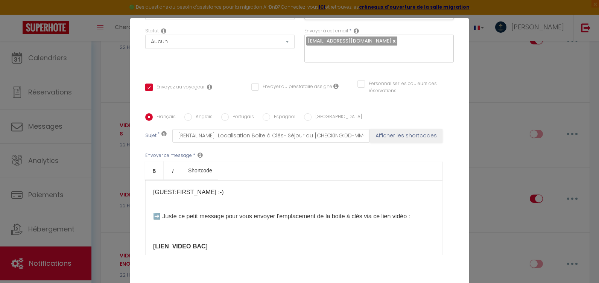
drag, startPoint x: 415, startPoint y: 216, endPoint x: 275, endPoint y: 214, distance: 140.0
click at [275, 214] on p "➡️ ​Juste ce petit message pour vous envoyer l'emplacement de la boite à clés v…" at bounding box center [293, 212] width 281 height 18
drag, startPoint x: 219, startPoint y: 246, endPoint x: 144, endPoint y: 244, distance: 74.5
click at [145, 244] on div "[GUEST:FIRST_NAME] :-) ➡️ ​Juste ce petit message pour vous envoyer le lien pou…" at bounding box center [293, 217] width 297 height 75
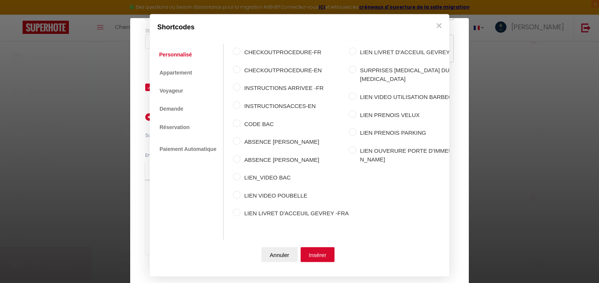
click at [356, 146] on label "LIEN OUVERURE PORTE D'IMMEUBLE [PERSON_NAME]" at bounding box center [422, 155] width 132 height 18
click at [349, 146] on input "LIEN OUVERURE PORTE D'IMMEUBLE [PERSON_NAME]" at bounding box center [353, 150] width 8 height 8
click at [328, 254] on button "Insérer" at bounding box center [318, 254] width 34 height 15
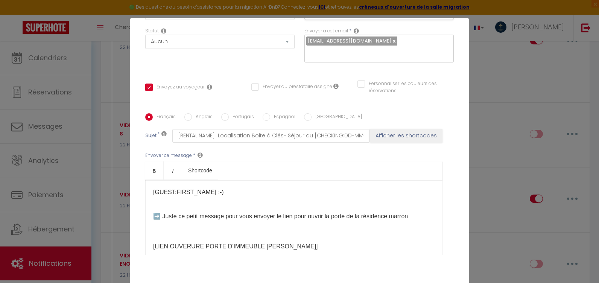
scroll to position [38, 0]
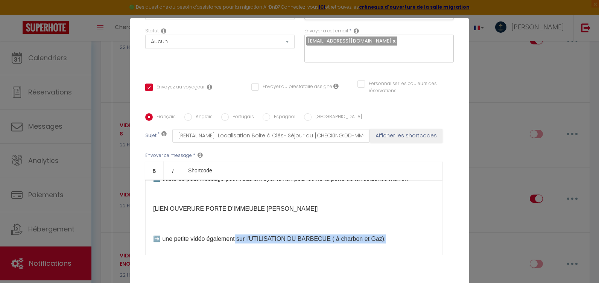
drag, startPoint x: 386, startPoint y: 238, endPoint x: 236, endPoint y: 235, distance: 150.5
click at [236, 235] on p "➡️​ une petite vidéo également sur l'UTILISATION DU BARBECUE ( à charbon et Gaz…" at bounding box center [293, 238] width 281 height 9
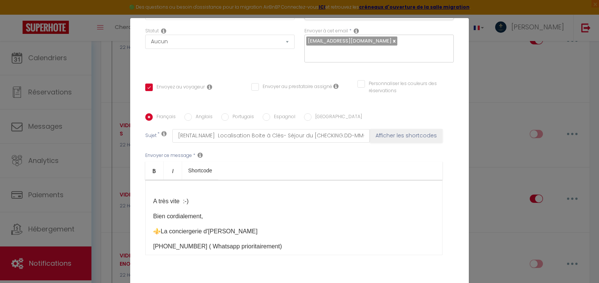
scroll to position [75, 0]
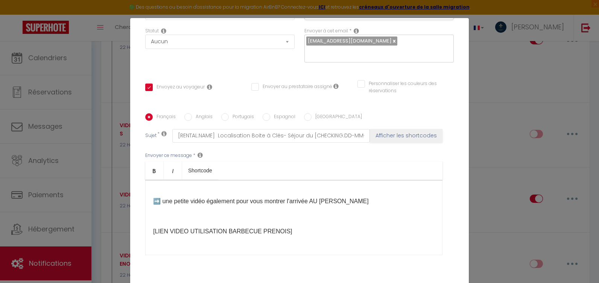
click at [298, 233] on p "[LIEN VIDEO UTILISATION BARBECUE PRENOIS]​" at bounding box center [293, 231] width 281 height 9
drag, startPoint x: 299, startPoint y: 234, endPoint x: 94, endPoint y: 235, distance: 204.7
click at [94, 233] on div "Modifier la notification × Titre * VIDEO EMPLACEMENT BAC ET OUVERTURE PORTE Pou…" at bounding box center [299, 141] width 599 height 283
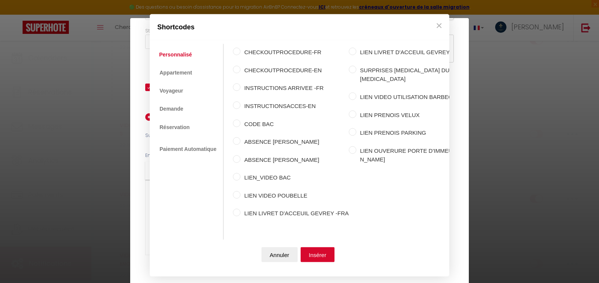
click at [253, 174] on label "LIEN_VIDEO BAC" at bounding box center [294, 177] width 108 height 9
click at [240, 174] on input "LIEN_VIDEO BAC" at bounding box center [237, 177] width 8 height 8
click at [322, 255] on button "Insérer" at bounding box center [318, 254] width 34 height 15
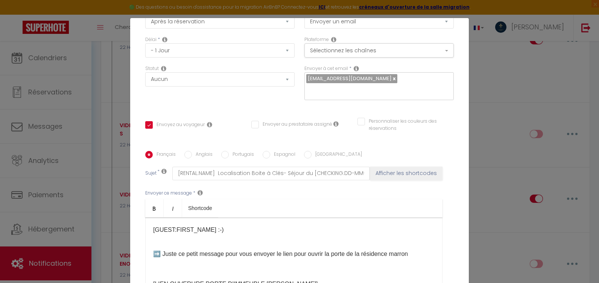
click at [150, 231] on div "[GUEST:FIRST_NAME] :-) ➡️ ​Juste ce petit message pour vous envoyer le lien pou…" at bounding box center [293, 254] width 297 height 75
copy div "[GUEST:FIRST_NAME] :-) ➡️ ​Juste ce petit message pour vous envoyer le lien pou…"
click at [192, 157] on label "Anglais" at bounding box center [202, 155] width 21 height 8
click at [190, 157] on input "Anglais" at bounding box center [188, 155] width 8 height 8
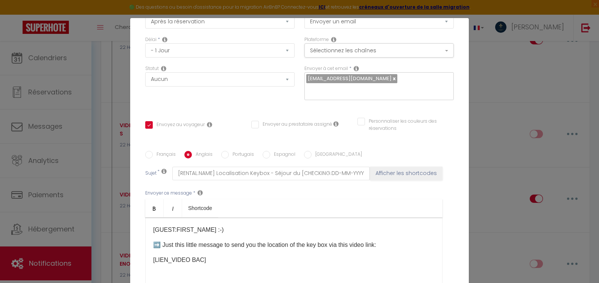
click at [153, 232] on p "[GUEST:FIRST_NAME] :-)" at bounding box center [293, 229] width 281 height 9
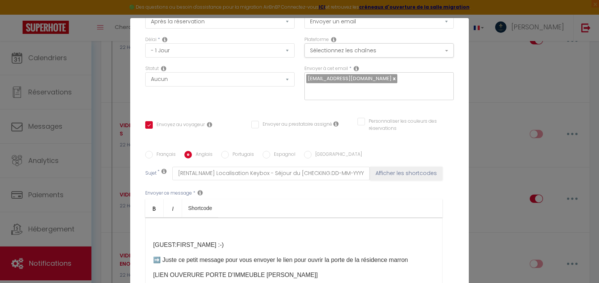
drag, startPoint x: 201, startPoint y: 235, endPoint x: 198, endPoint y: 231, distance: 4.9
click at [199, 233] on div "[GUEST:FIRST_NAME] :-) ➡️ ​Juste ce petit message pour vous envoyer le lien pou…" at bounding box center [293, 254] width 297 height 75
click at [195, 228] on p at bounding box center [293, 229] width 281 height 9
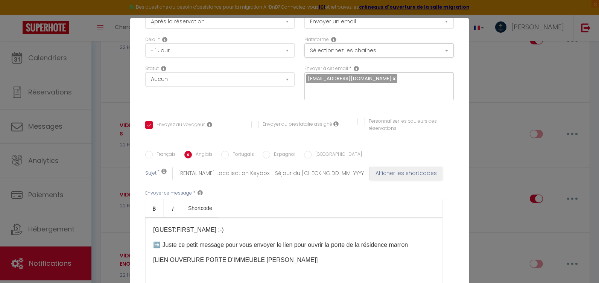
click at [146, 232] on div "[GUEST:FIRST_NAME] :-) ➡️ ​Juste ce petit message pour vous envoyer le lien pou…" at bounding box center [293, 254] width 297 height 75
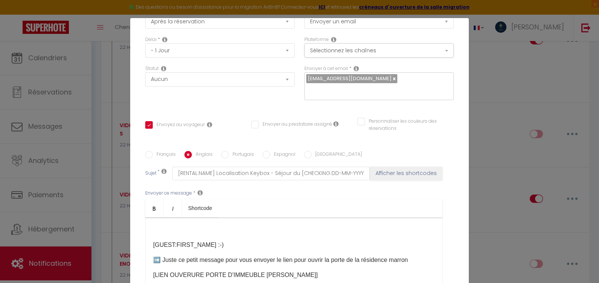
click at [172, 230] on p at bounding box center [293, 229] width 281 height 9
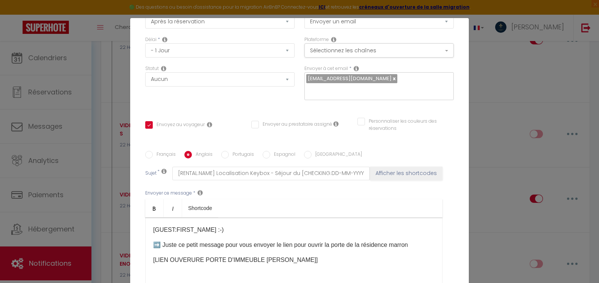
scroll to position [38, 0]
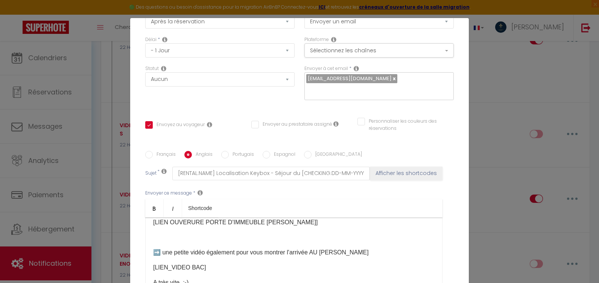
click at [172, 239] on p "​" at bounding box center [293, 237] width 281 height 9
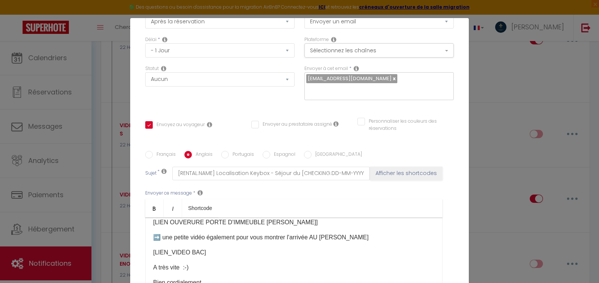
click at [309, 225] on p "[LIEN OUVERURE PORTE D'IMMEUBLE [PERSON_NAME]]​" at bounding box center [293, 222] width 281 height 9
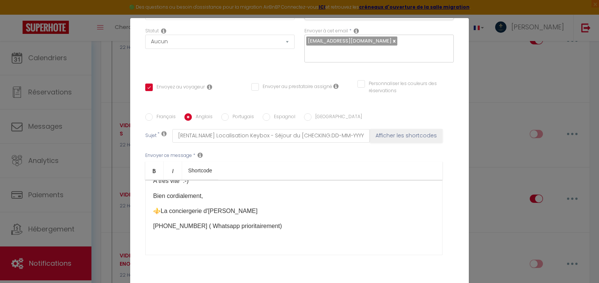
scroll to position [36, 0]
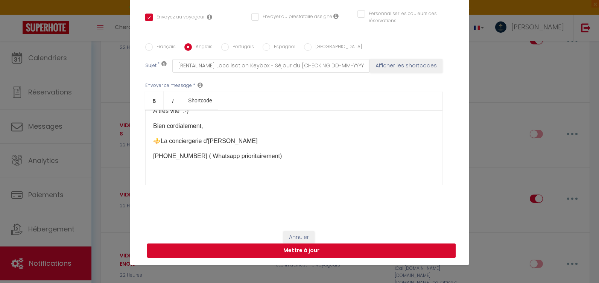
click at [314, 249] on button "Mettre à jour" at bounding box center [301, 250] width 308 height 14
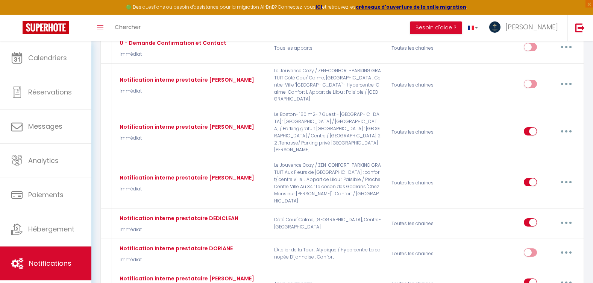
scroll to position [0, 0]
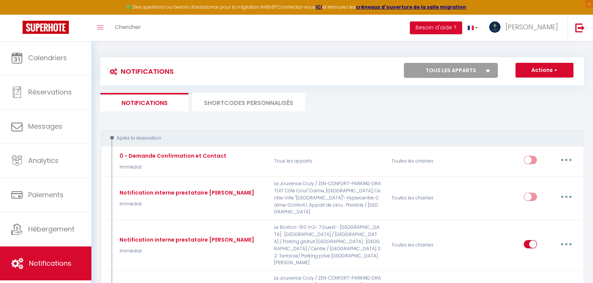
click at [245, 98] on li "SHORTCODES PERSONNALISÉS" at bounding box center [248, 102] width 113 height 18
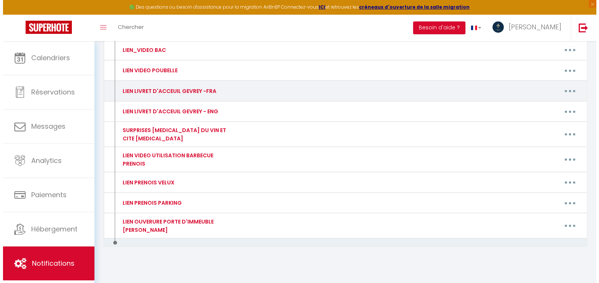
scroll to position [167, 0]
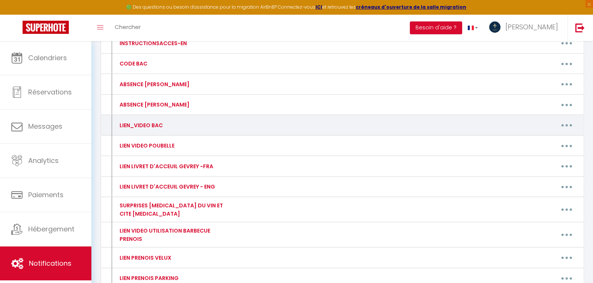
click at [562, 124] on button "button" at bounding box center [566, 125] width 21 height 12
click at [550, 144] on link "Editer" at bounding box center [548, 142] width 56 height 13
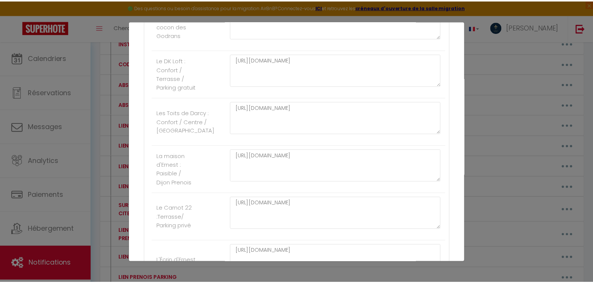
scroll to position [909, 0]
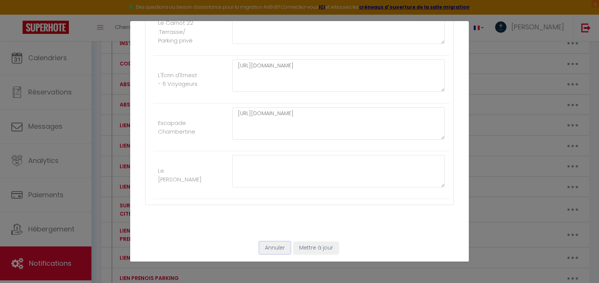
click at [279, 250] on button "Annuler" at bounding box center [274, 248] width 31 height 13
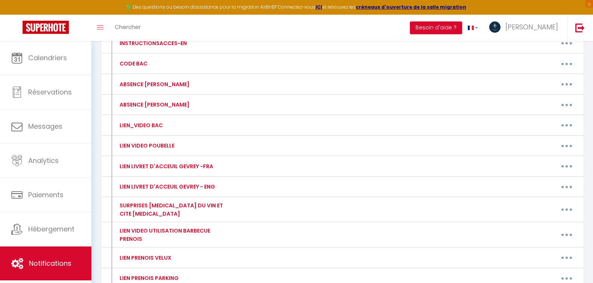
scroll to position [0, 0]
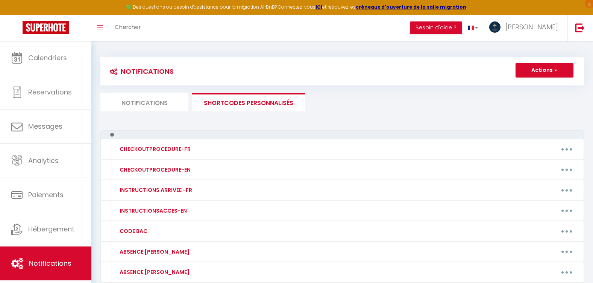
click at [150, 100] on li "Notifications" at bounding box center [144, 102] width 88 height 18
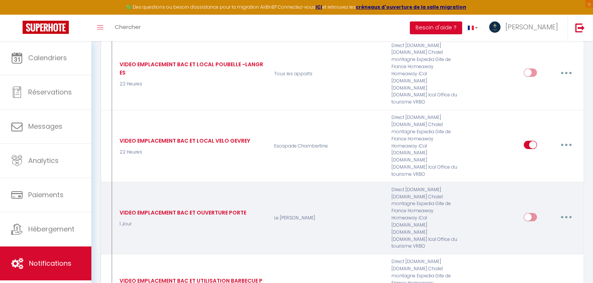
scroll to position [3386, 0]
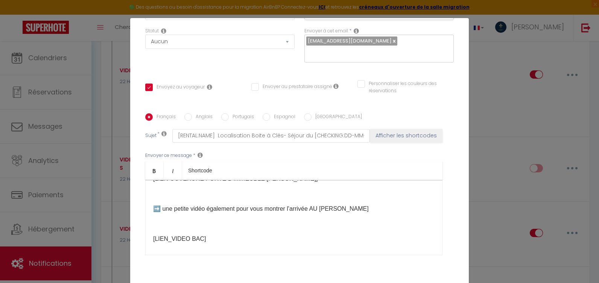
scroll to position [105, 0]
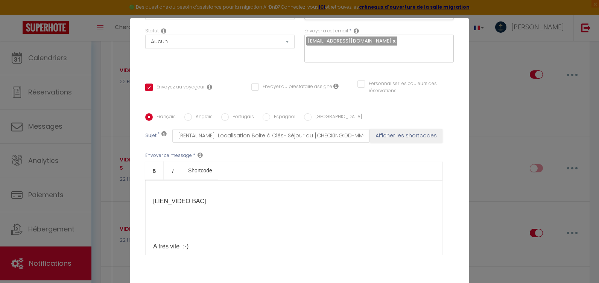
click at [191, 221] on div "[GUEST:FIRST_NAME] :-) ➡️ ​Juste ce petit message pour vous envoyer le lien pou…" at bounding box center [293, 217] width 297 height 75
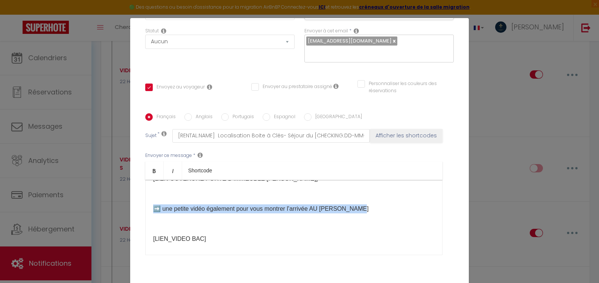
drag, startPoint x: 369, startPoint y: 211, endPoint x: 131, endPoint y: 204, distance: 239.0
click at [131, 204] on div "Titre * VIDEO EMPLACEMENT BAC ET OUVERTURE PORTE Pour cet hébergement Sélection…" at bounding box center [299, 113] width 339 height 360
copy p "➡️​ une petite vidéo également pour vous montrer l'arrivée AU [PERSON_NAME]"
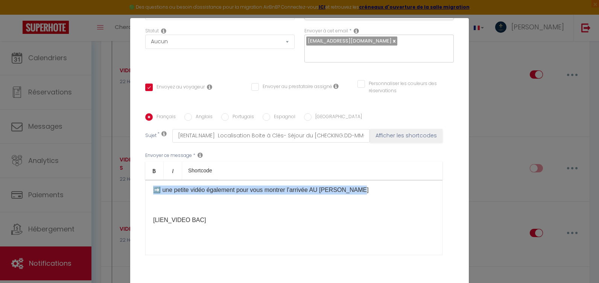
scroll to position [124, 0]
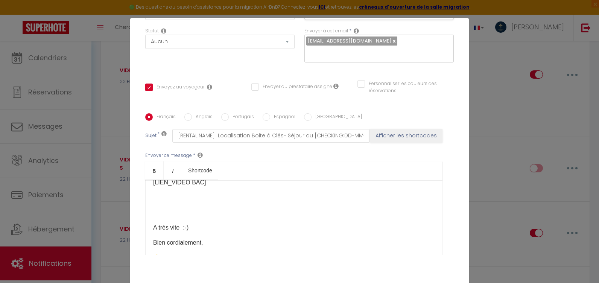
click at [179, 206] on div "[GUEST:FIRST_NAME] :-) ➡️ ​Juste ce petit message pour vous envoyer le lien pou…" at bounding box center [293, 217] width 297 height 75
click at [156, 201] on p at bounding box center [293, 197] width 281 height 9
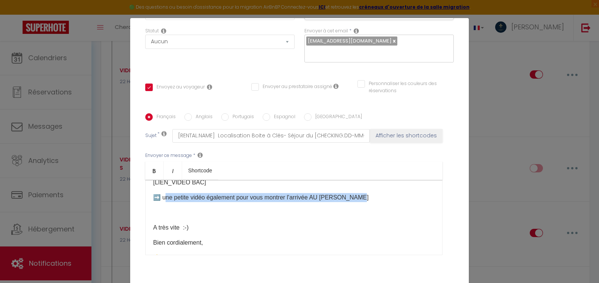
drag, startPoint x: 367, startPoint y: 196, endPoint x: 163, endPoint y: 194, distance: 203.9
click at [163, 194] on p "➡️​ une petite vidéo également pour vous montrer l'arrivée AU [PERSON_NAME] ​" at bounding box center [293, 197] width 281 height 9
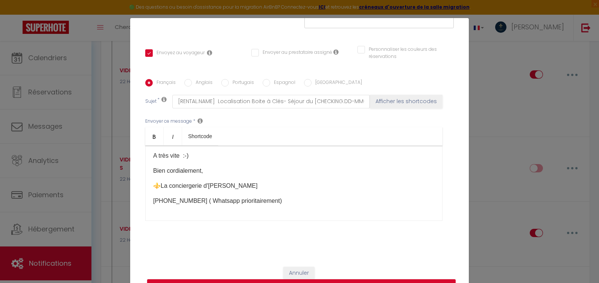
scroll to position [36, 0]
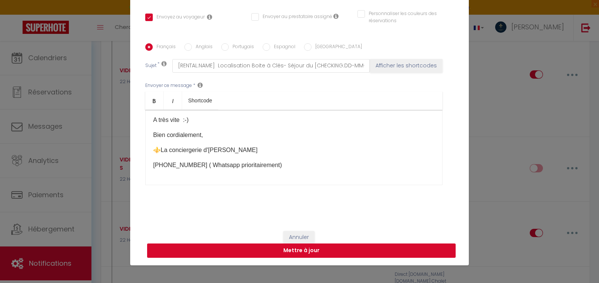
click at [281, 248] on button "Mettre à jour" at bounding box center [301, 250] width 308 height 14
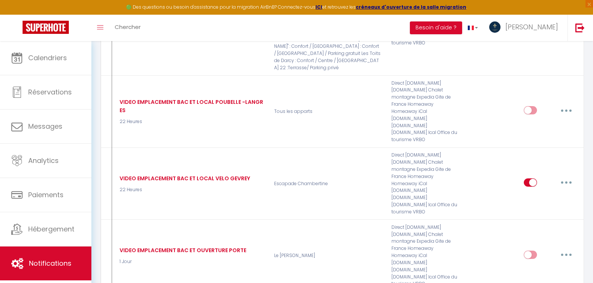
scroll to position [3424, 0]
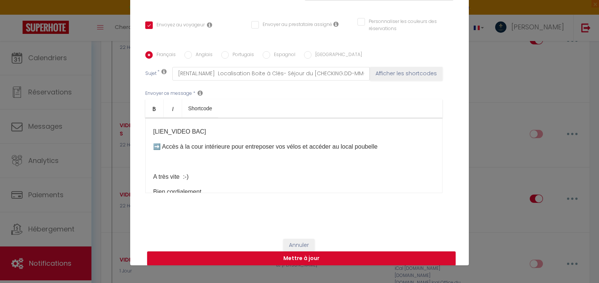
scroll to position [150, 0]
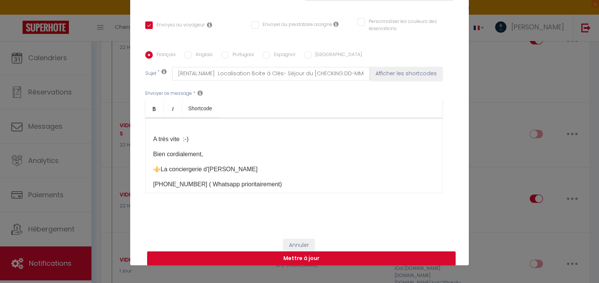
click at [300, 258] on button "Mettre à jour" at bounding box center [301, 258] width 308 height 14
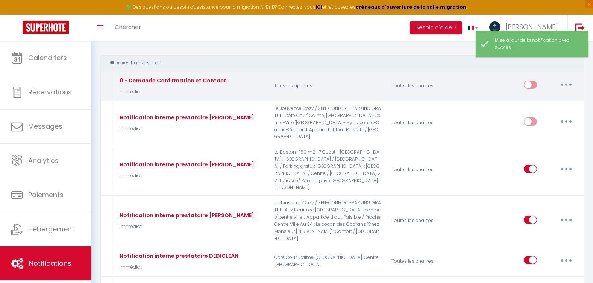
scroll to position [0, 0]
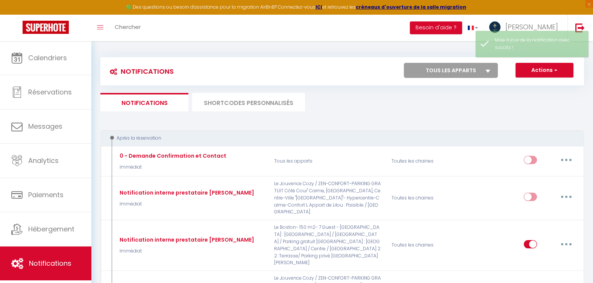
click at [231, 101] on li "SHORTCODES PERSONNALISÉS" at bounding box center [248, 102] width 113 height 18
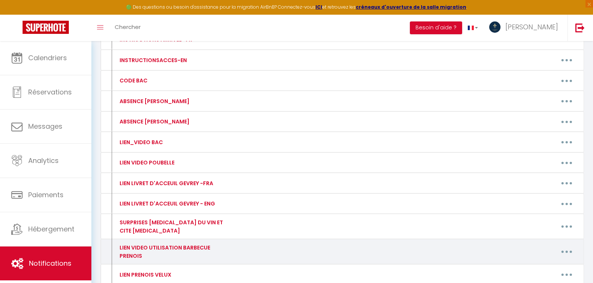
scroll to position [243, 0]
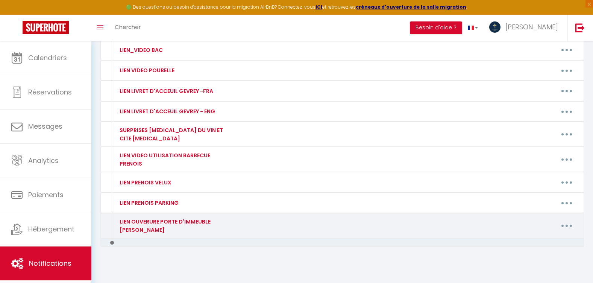
click at [567, 225] on icon "button" at bounding box center [567, 226] width 2 height 2
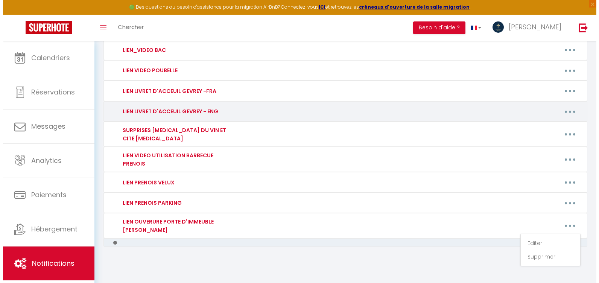
scroll to position [167, 0]
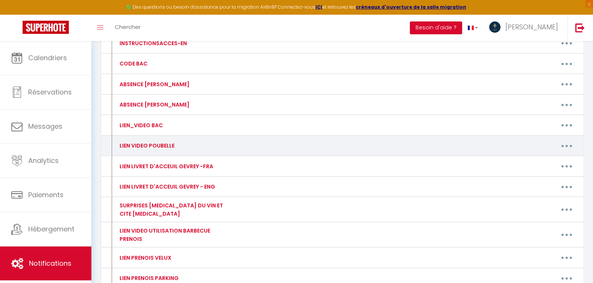
click at [564, 145] on button "button" at bounding box center [566, 146] width 21 height 12
click at [543, 160] on link "Editer" at bounding box center [548, 163] width 56 height 13
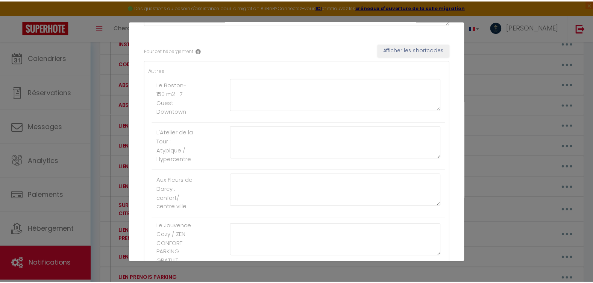
scroll to position [0, 0]
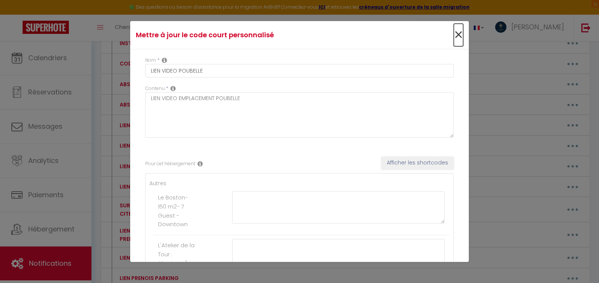
click at [454, 35] on span "×" at bounding box center [458, 35] width 9 height 23
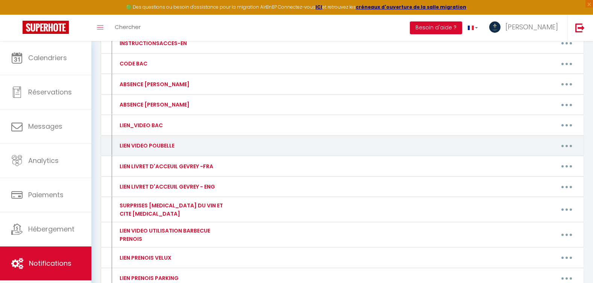
scroll to position [243, 0]
